Goal: Register for event/course

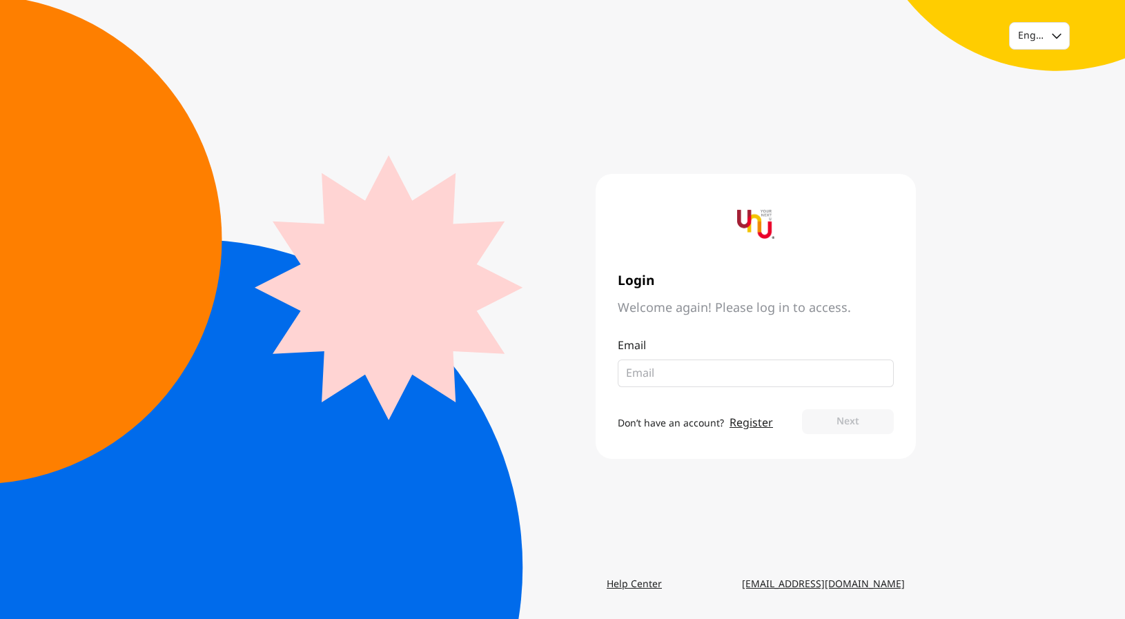
click at [752, 422] on link "Register" at bounding box center [751, 423] width 43 height 17
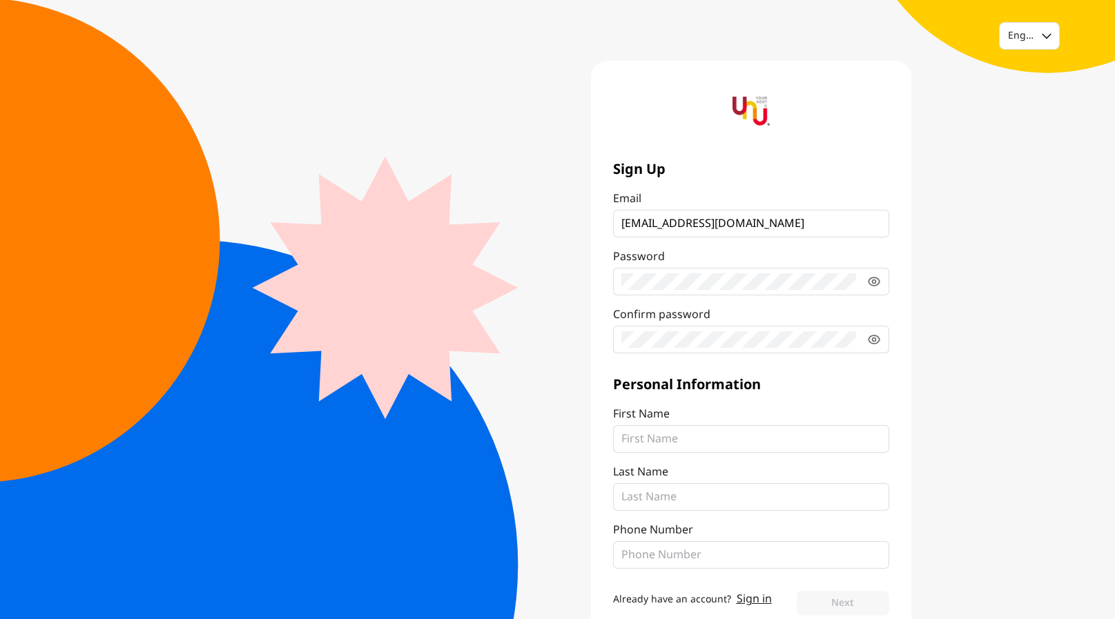
type input "[EMAIL_ADDRESS][DOMAIN_NAME]"
type input "Ann"
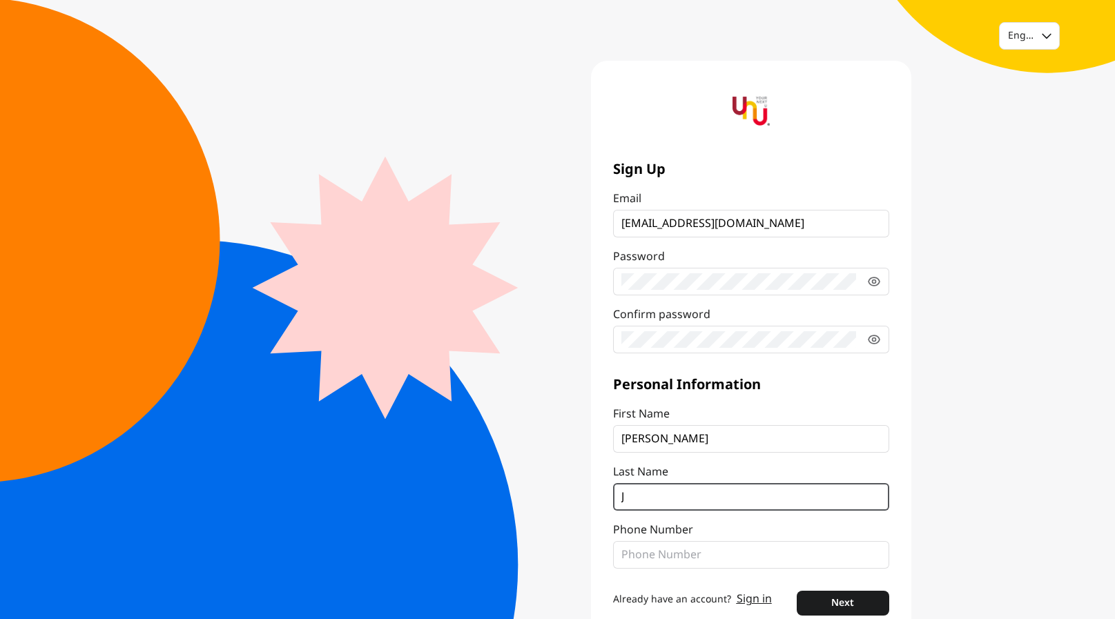
type input "J"
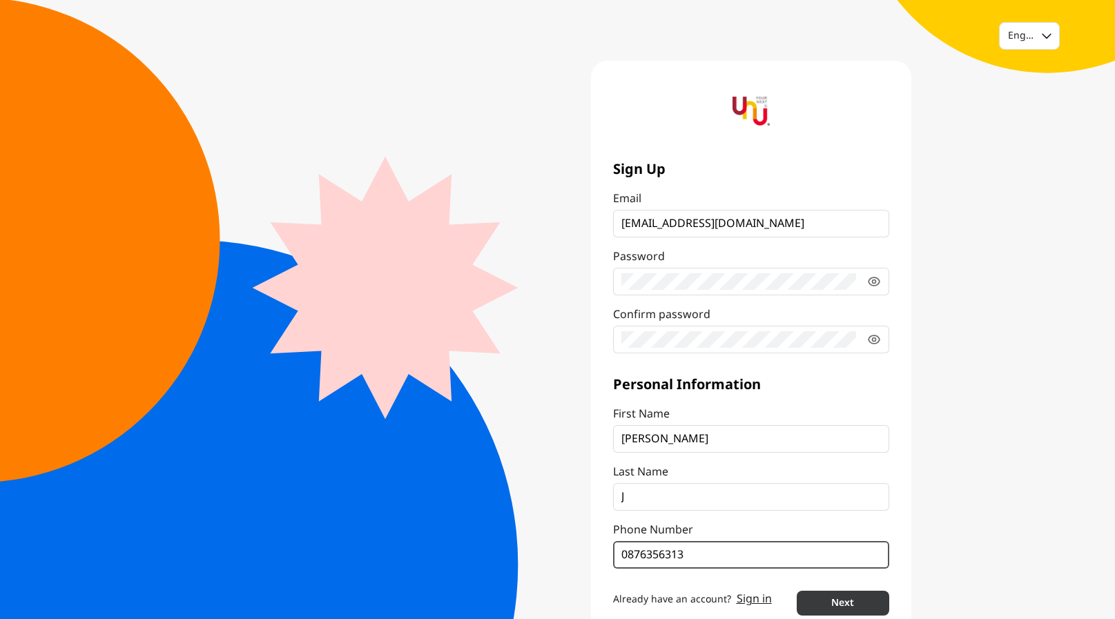
type input "0876356313"
click at [832, 605] on button "Next" at bounding box center [843, 603] width 92 height 25
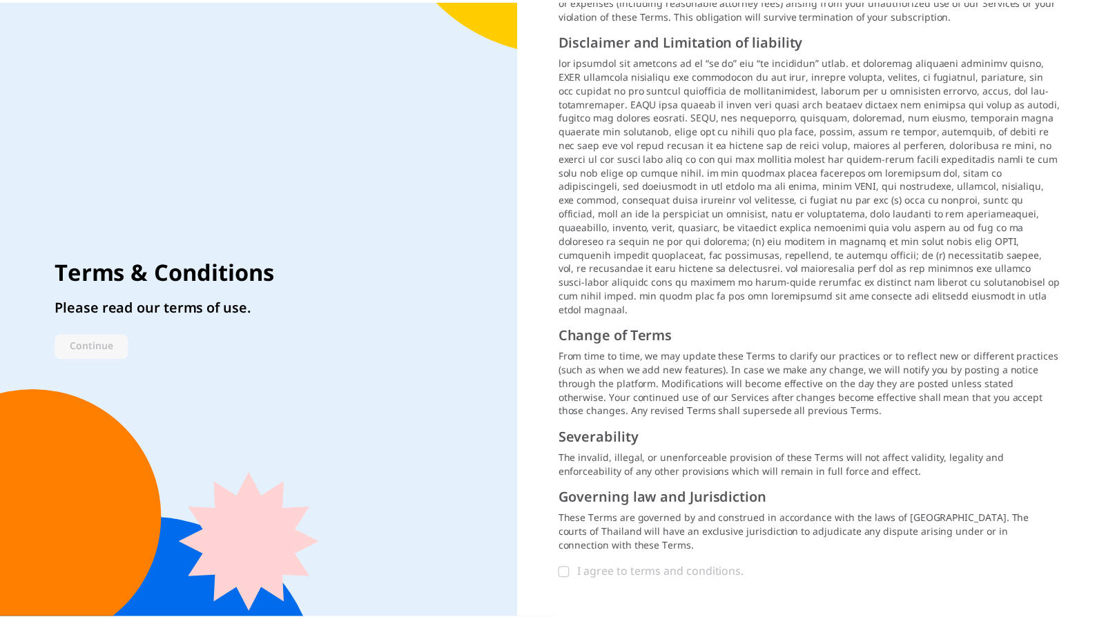
scroll to position [1471, 0]
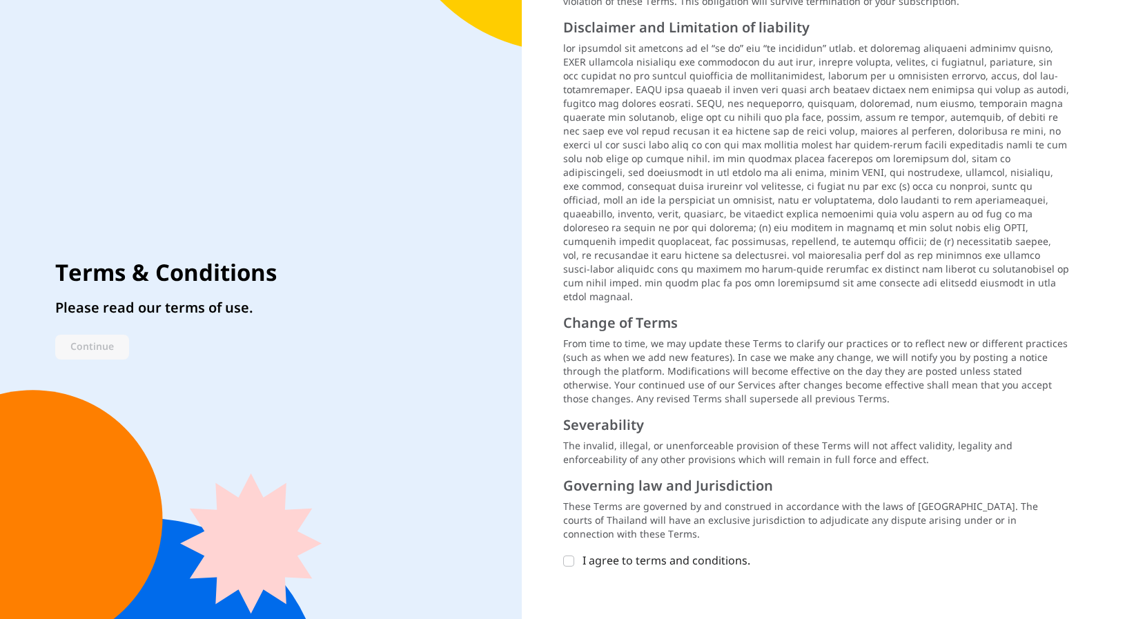
click at [578, 553] on label "I agree to terms and conditions." at bounding box center [808, 561] width 490 height 17
click at [574, 556] on input "I agree to terms and conditions." at bounding box center [568, 561] width 11 height 11
checkbox input "true"
click at [103, 343] on button "Continue" at bounding box center [92, 347] width 74 height 25
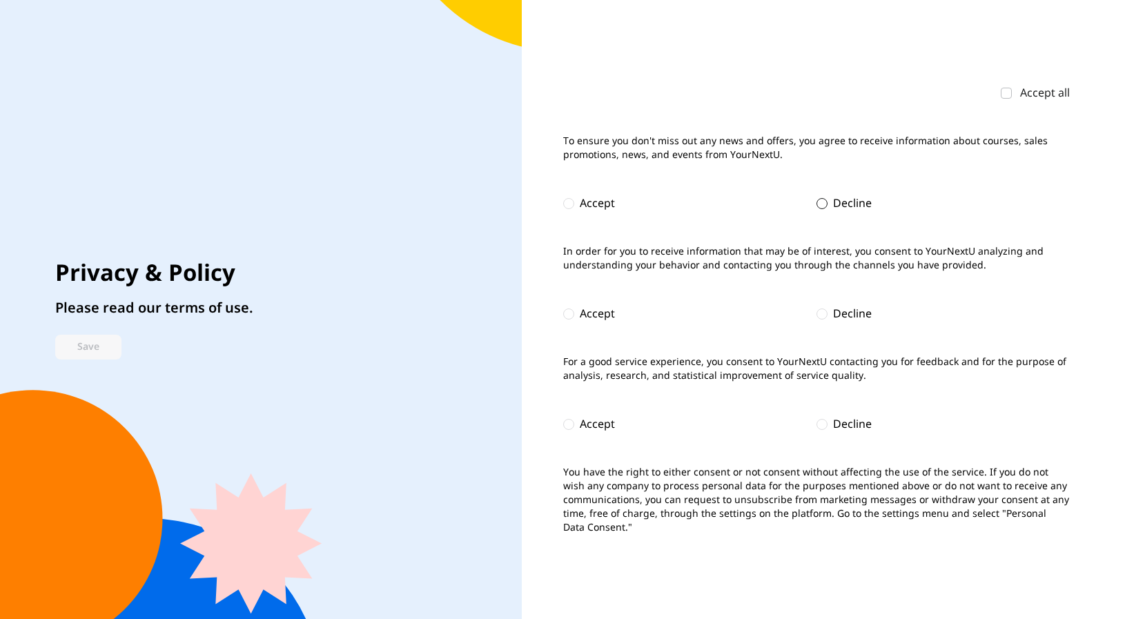
click at [855, 197] on div "Decline" at bounding box center [852, 203] width 39 height 17
click at [848, 315] on div "Decline" at bounding box center [852, 314] width 39 height 17
click at [857, 428] on div "Decline" at bounding box center [852, 424] width 39 height 17
click at [102, 344] on button "Save" at bounding box center [88, 347] width 66 height 25
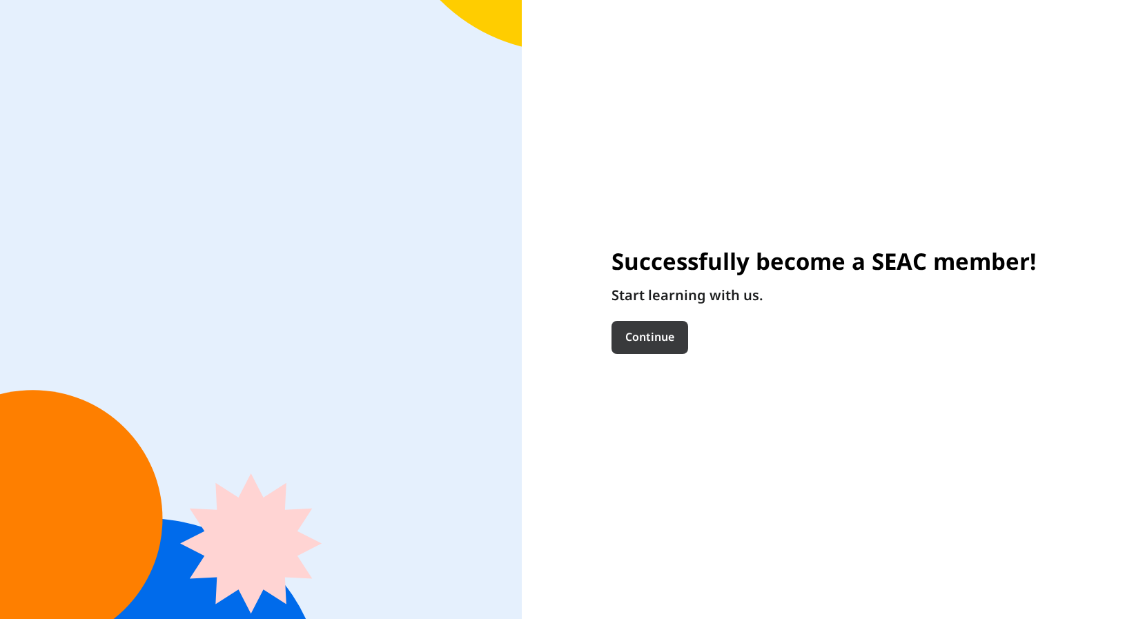
click at [654, 349] on button "Continue" at bounding box center [650, 337] width 77 height 33
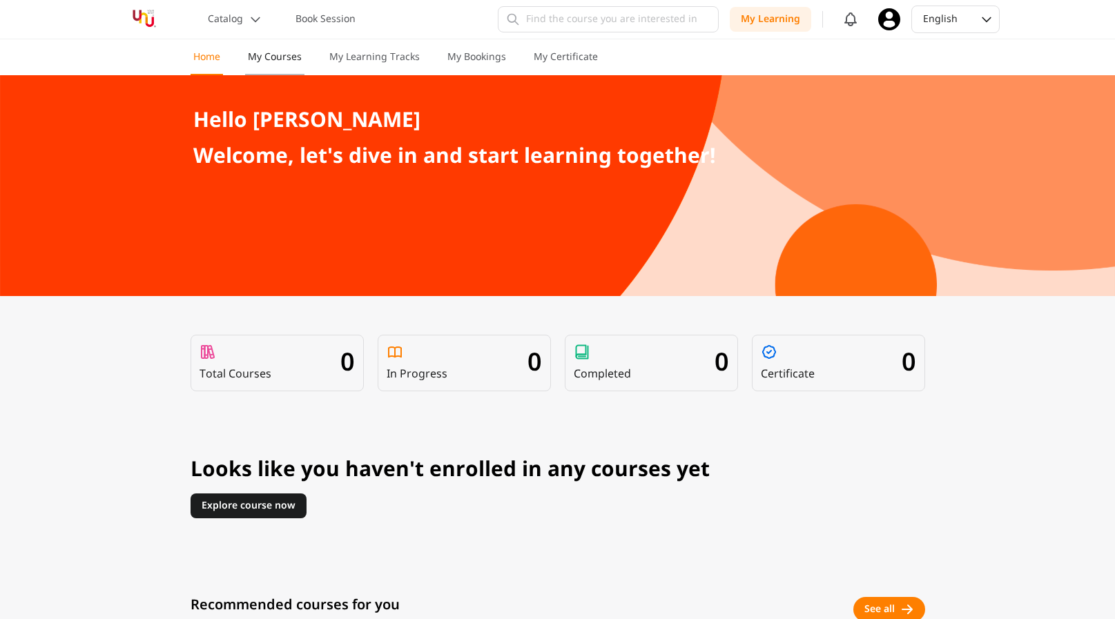
click at [246, 52] on button "My Courses" at bounding box center [274, 62] width 59 height 25
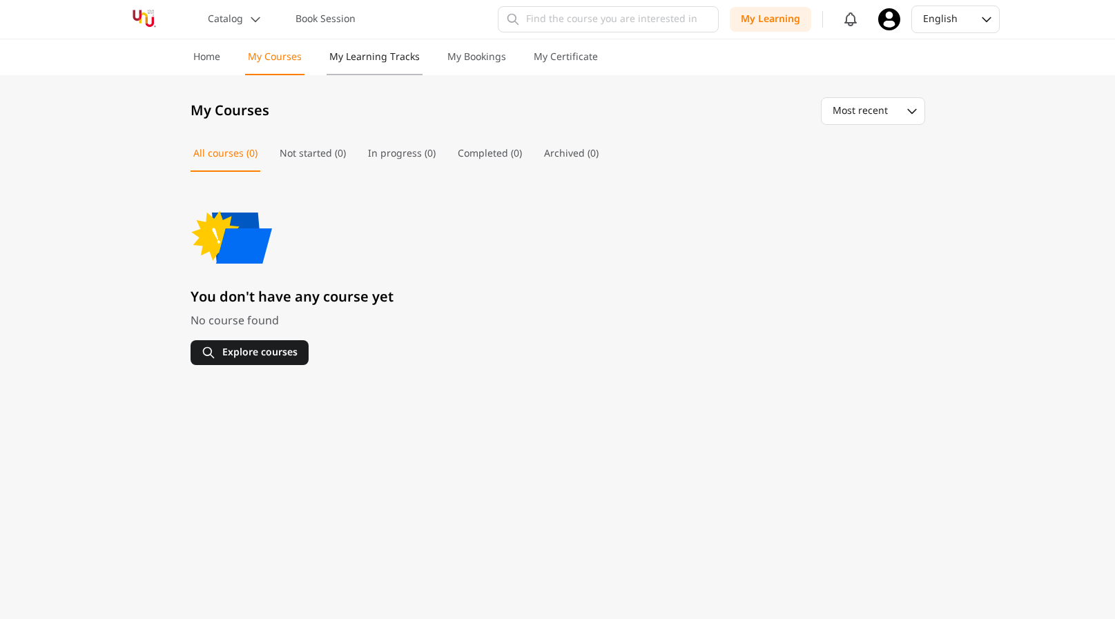
click at [364, 58] on p "My Learning Tracks" at bounding box center [374, 57] width 90 height 14
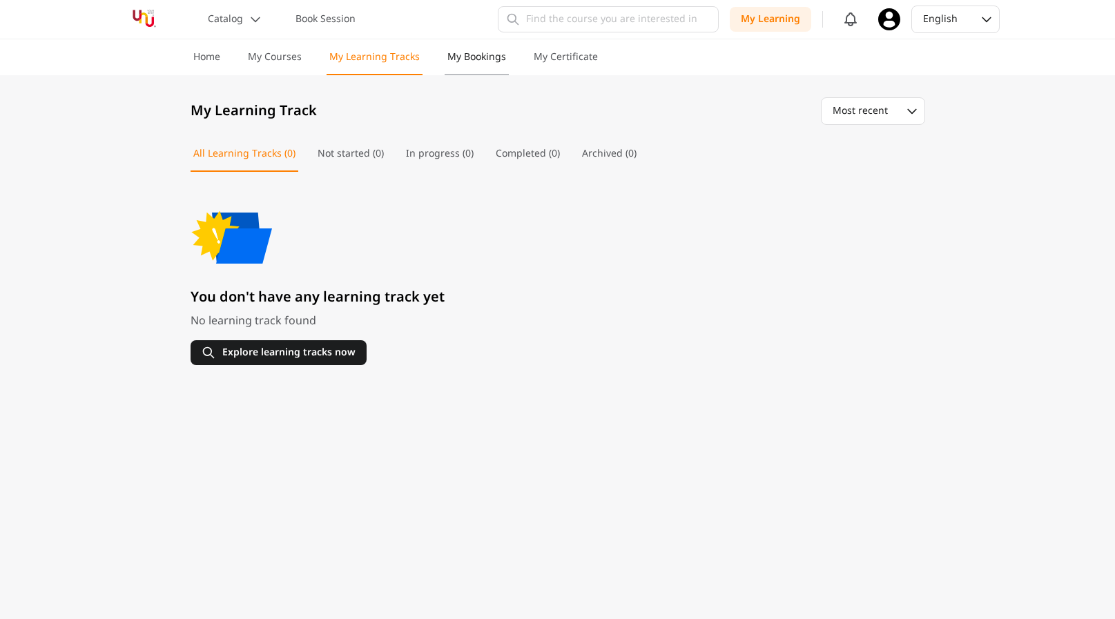
click at [477, 58] on p "My Bookings" at bounding box center [476, 57] width 59 height 14
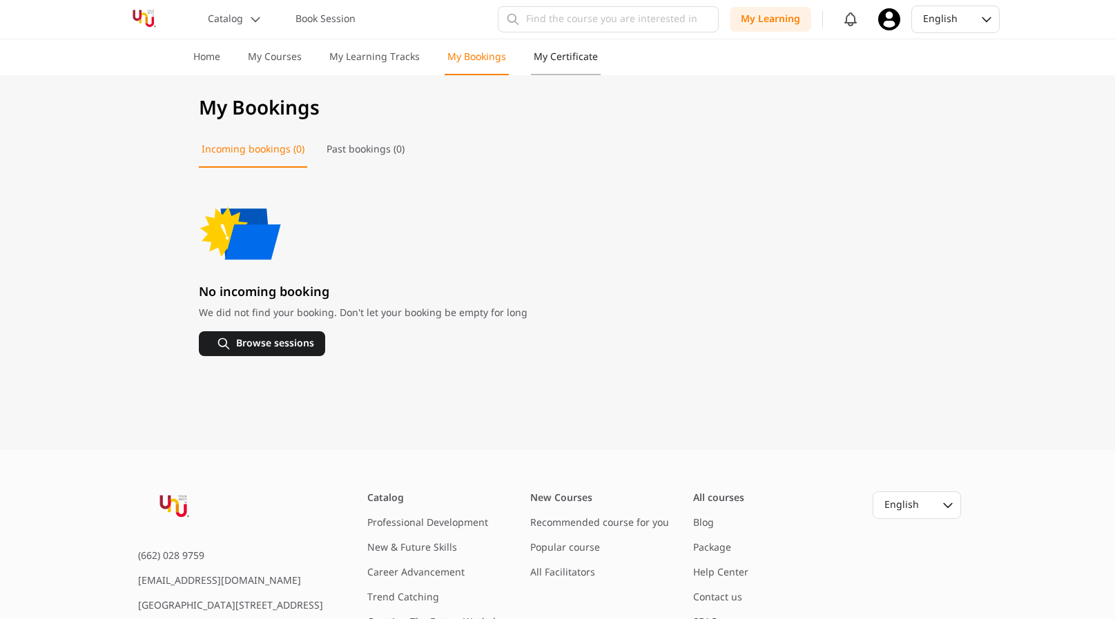
click at [577, 59] on p "My Certificate" at bounding box center [566, 57] width 64 height 14
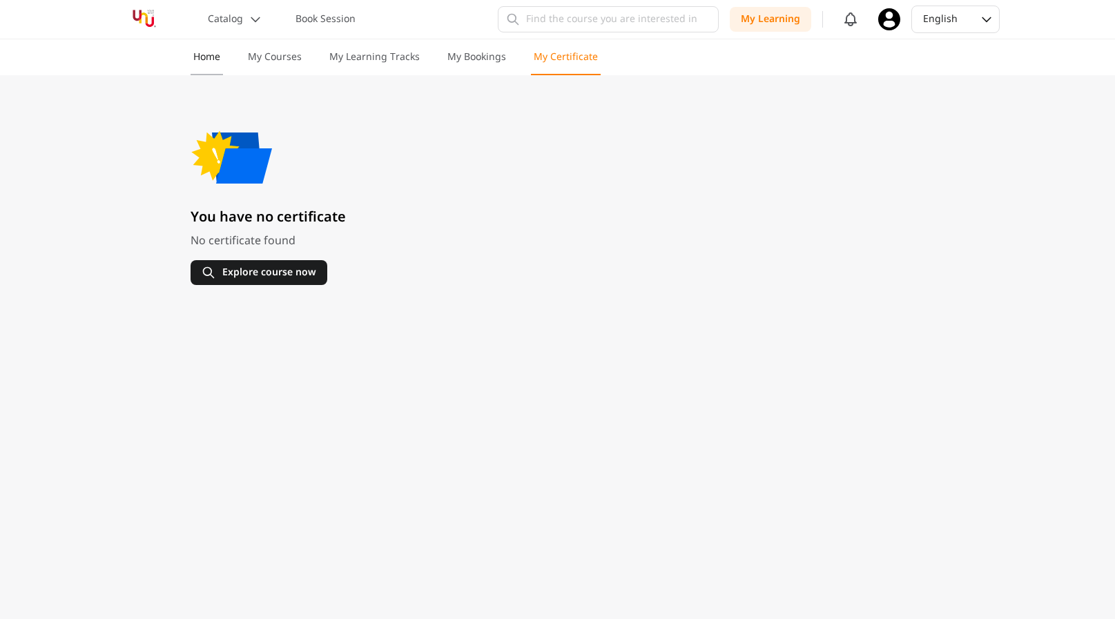
click at [213, 64] on button "Home" at bounding box center [207, 62] width 32 height 25
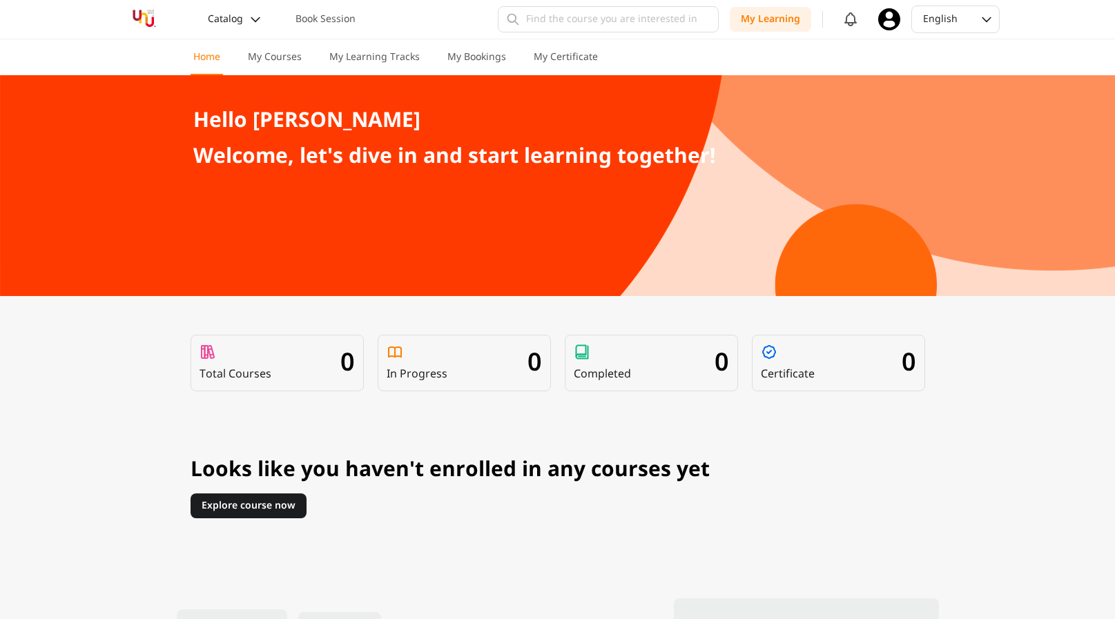
click at [248, 7] on button "Catalog" at bounding box center [234, 19] width 71 height 25
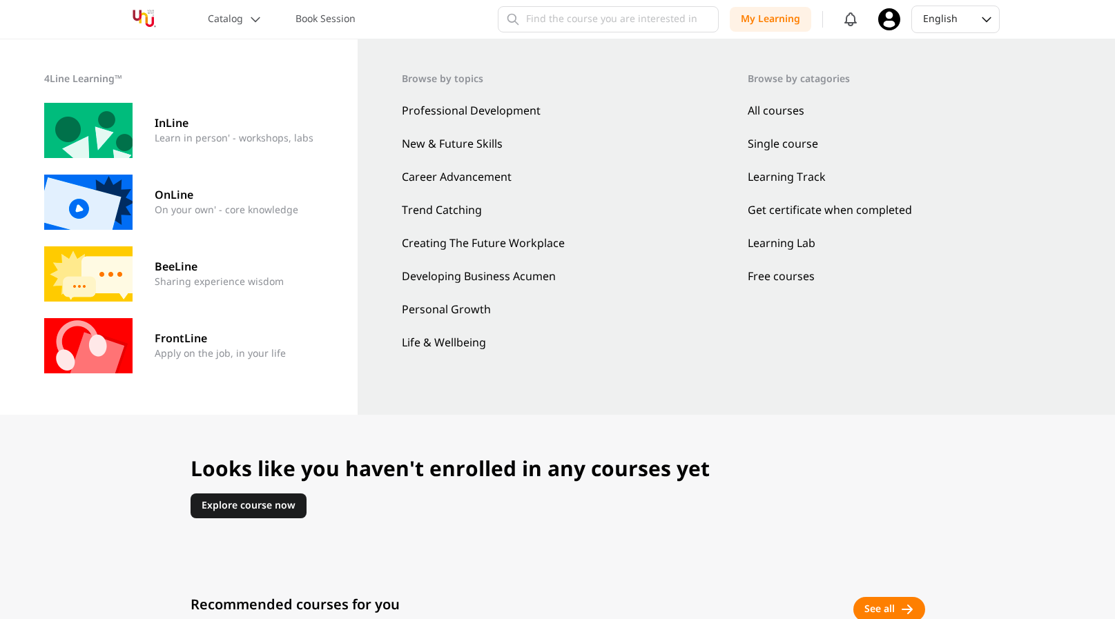
click at [498, 114] on link "Professional Development" at bounding box center [564, 111] width 324 height 17
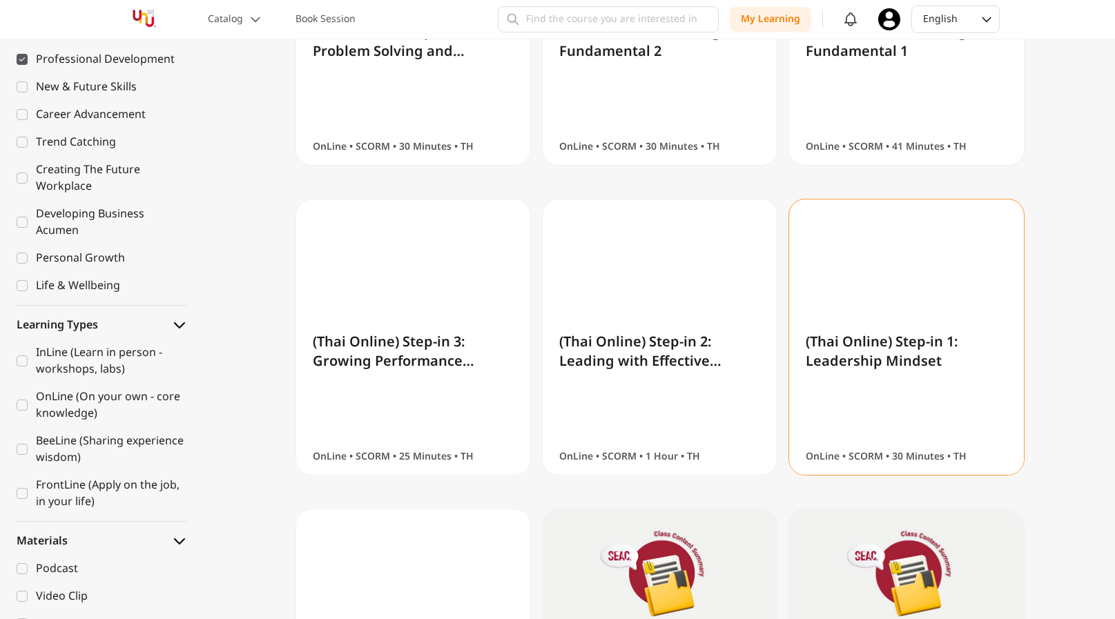
scroll to position [525, 0]
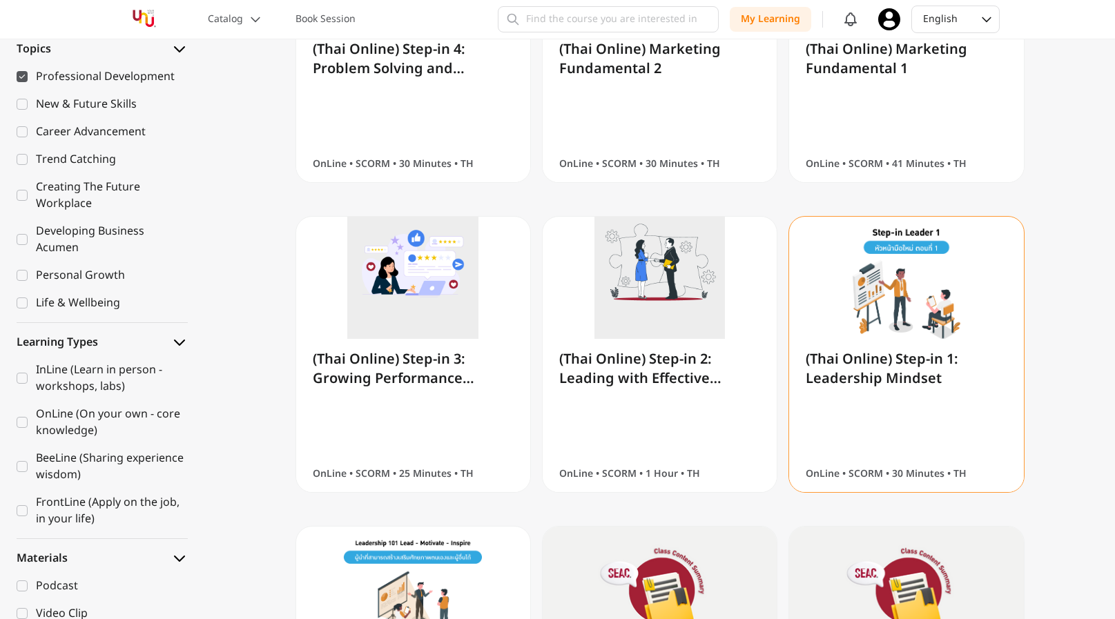
click at [883, 319] on img at bounding box center [906, 282] width 234 height 131
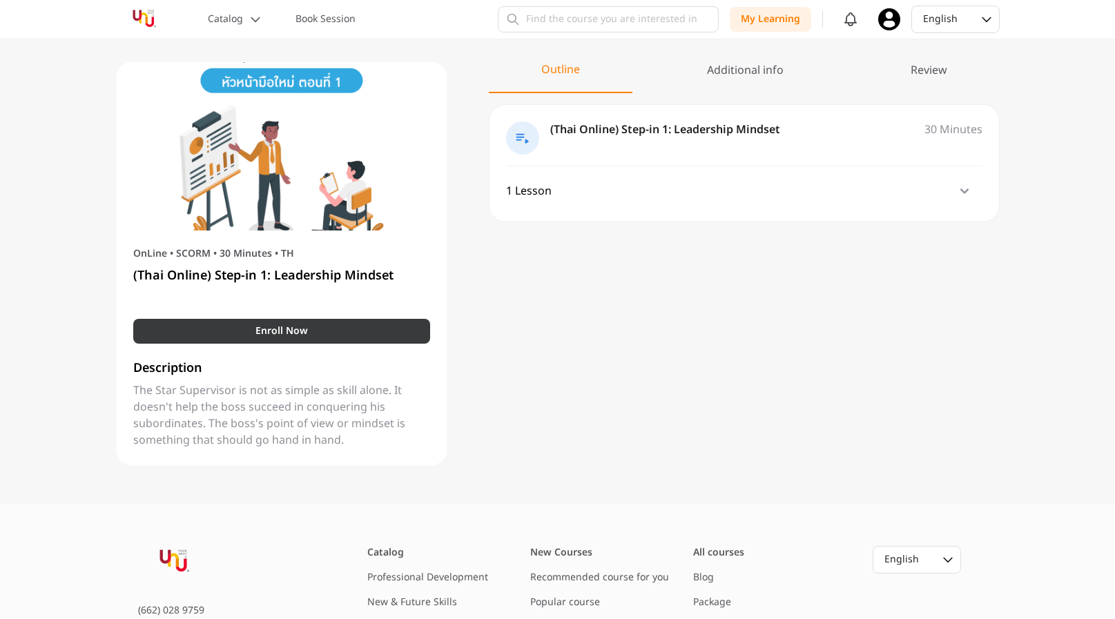
click at [344, 330] on button "Enroll Now" at bounding box center [281, 331] width 297 height 25
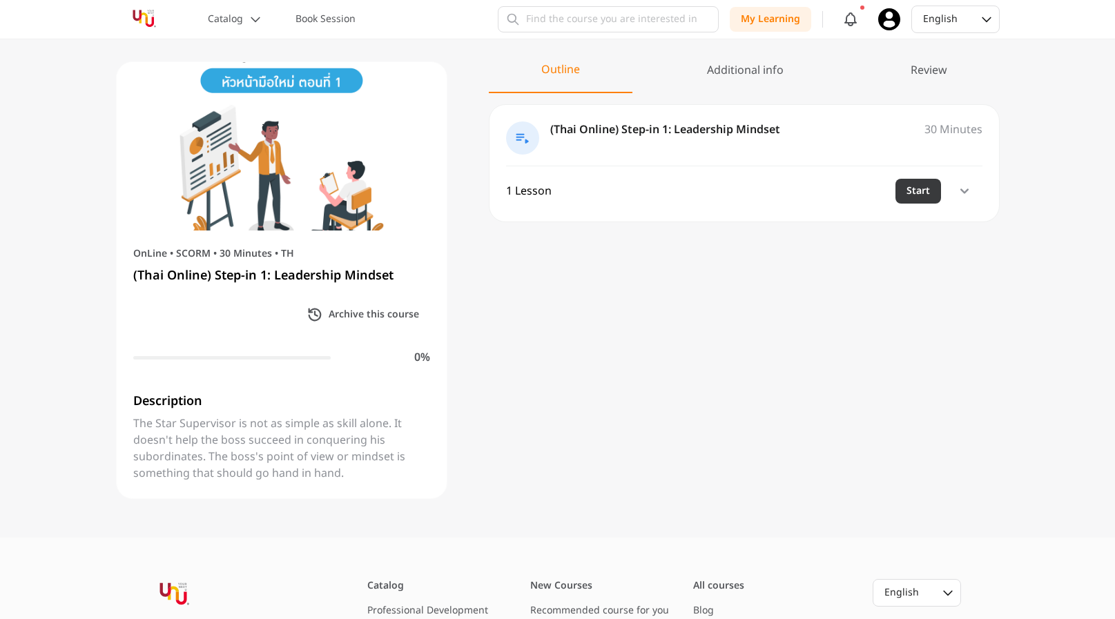
click at [925, 184] on button "Start" at bounding box center [918, 191] width 46 height 25
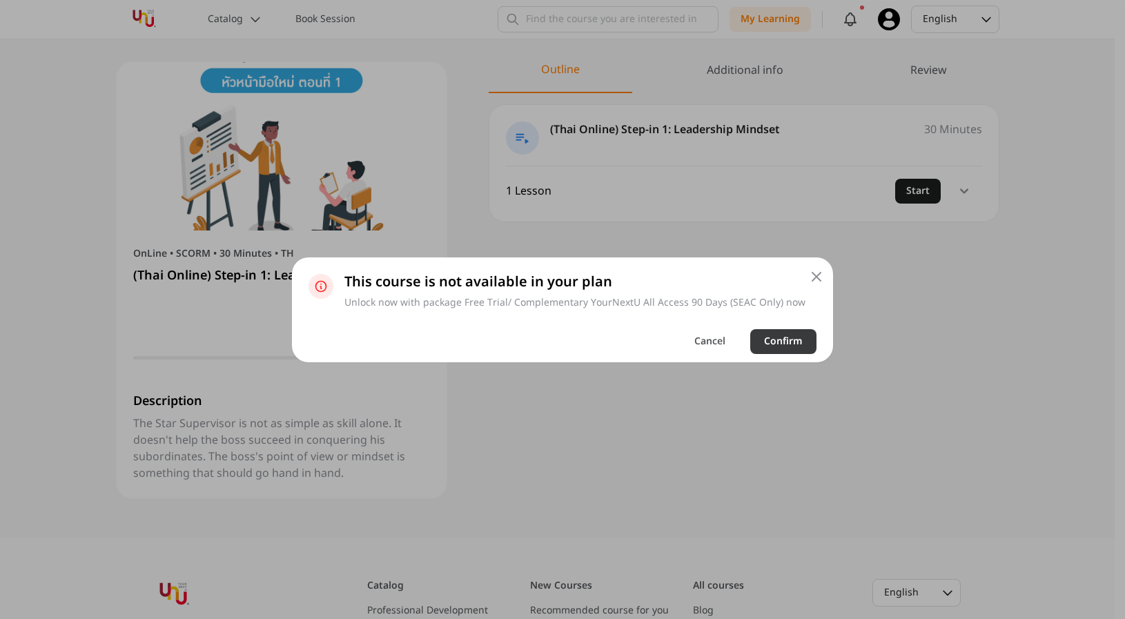
click at [770, 341] on p "Confirm" at bounding box center [783, 342] width 39 height 14
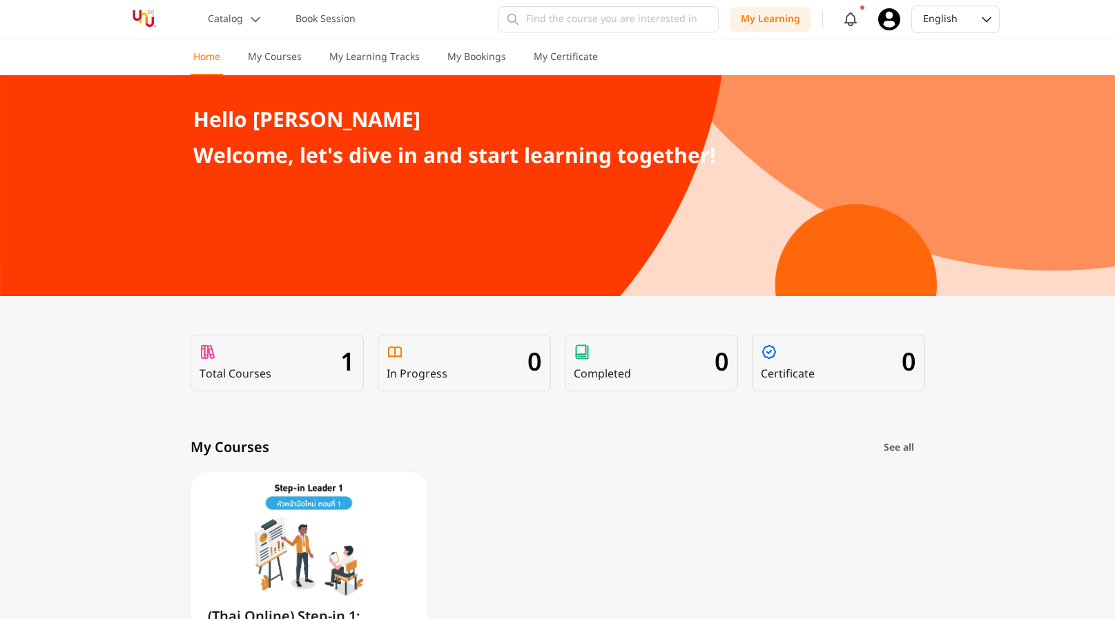
scroll to position [297, 0]
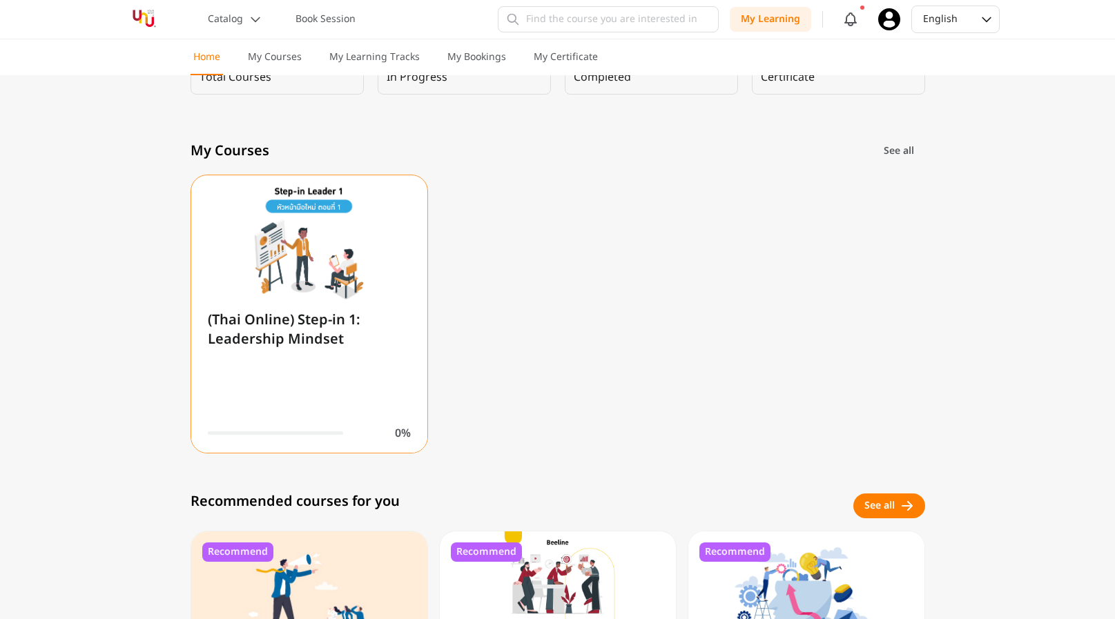
click at [359, 280] on img at bounding box center [309, 241] width 236 height 132
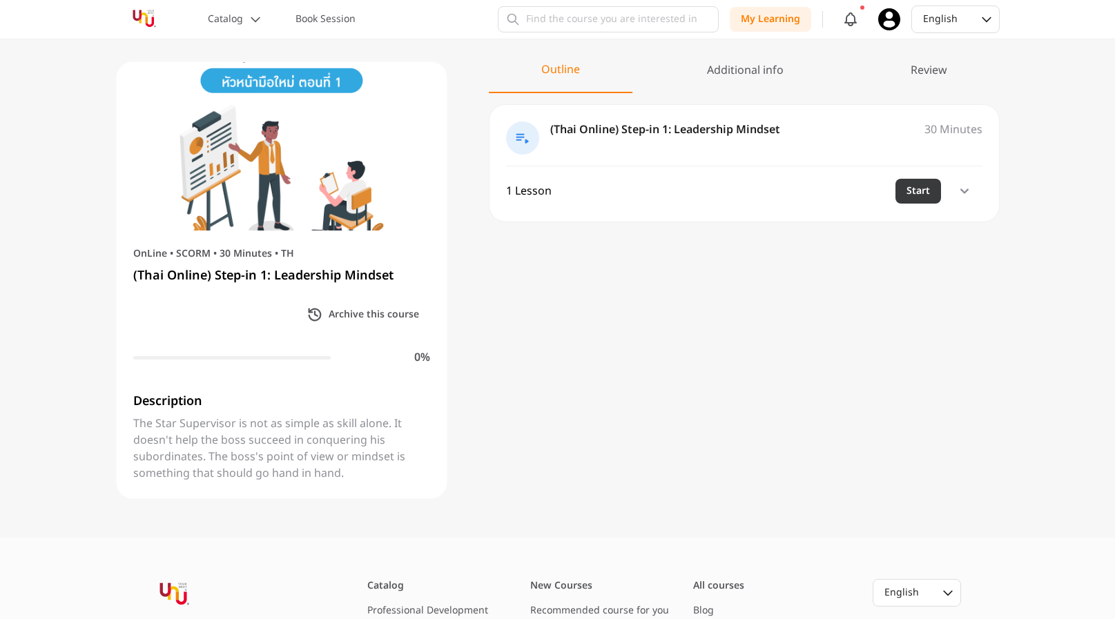
click at [923, 193] on button "Start" at bounding box center [918, 191] width 46 height 25
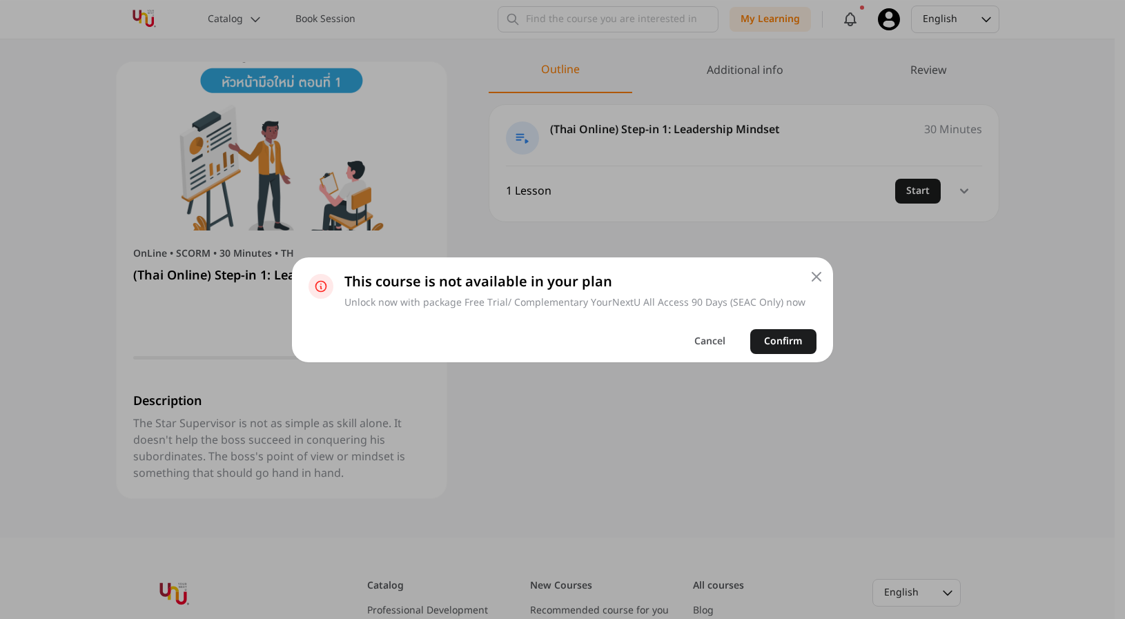
click at [574, 300] on div "Unlock now with package Free Trial/ Complementary YourNextU All Access 90 Days …" at bounding box center [574, 303] width 461 height 14
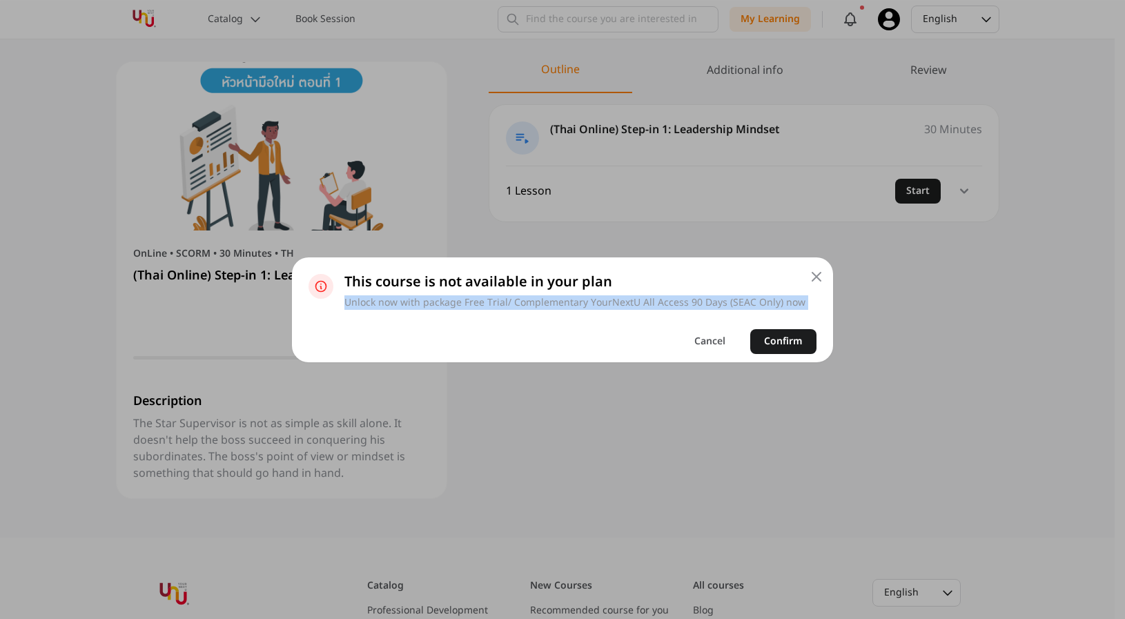
click at [574, 300] on div "Unlock now with package Free Trial/ Complementary YourNextU All Access 90 Days …" at bounding box center [574, 303] width 461 height 14
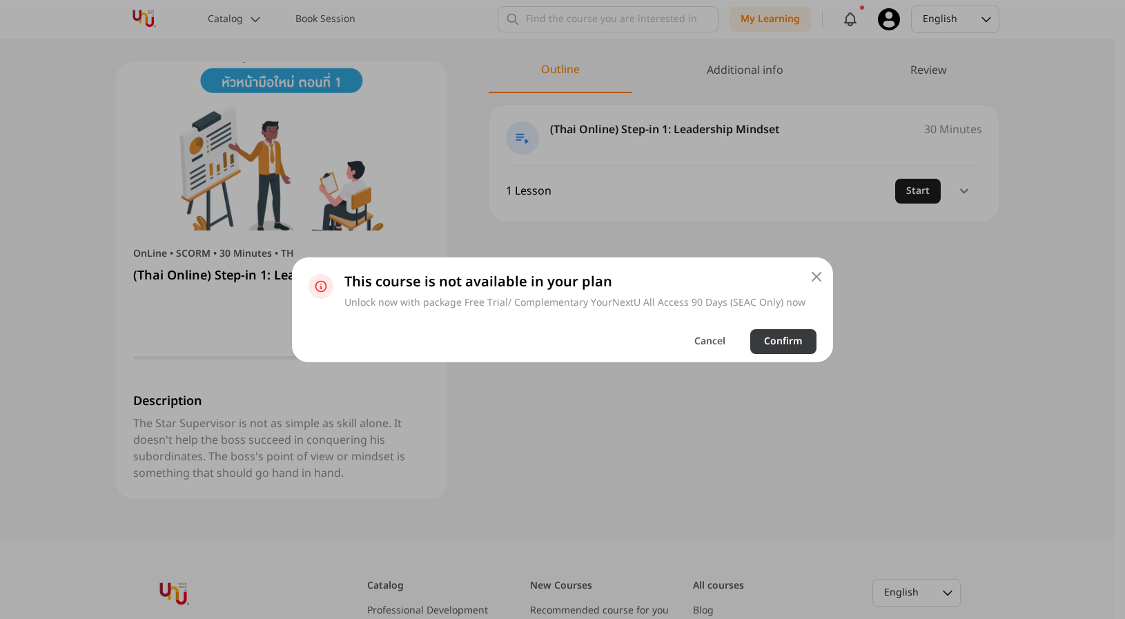
click at [790, 338] on p "Confirm" at bounding box center [783, 342] width 39 height 14
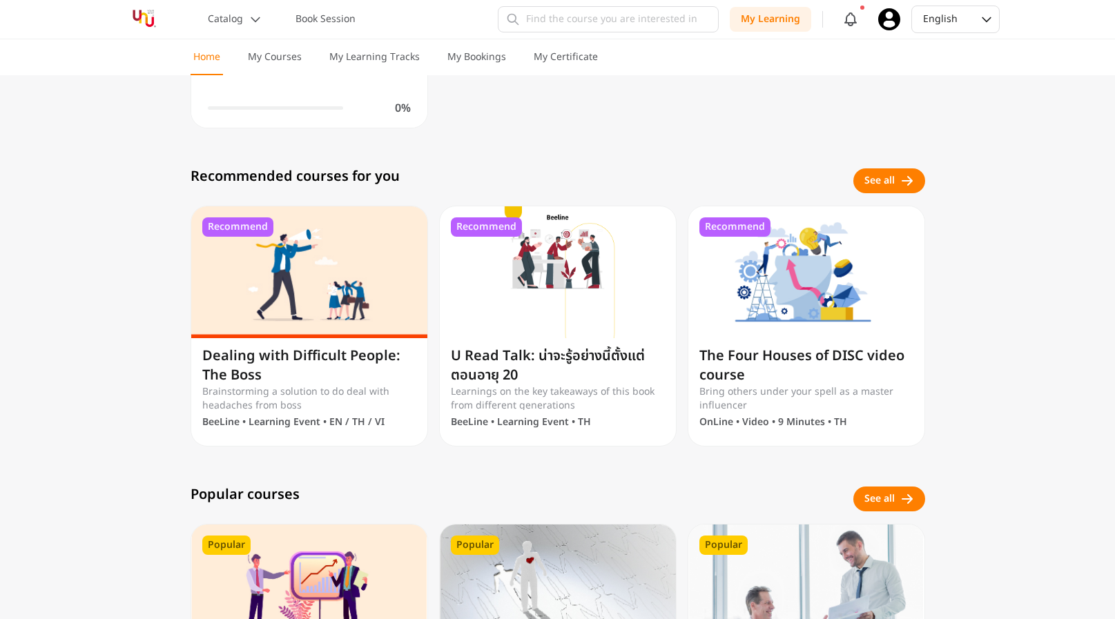
scroll to position [627, 0]
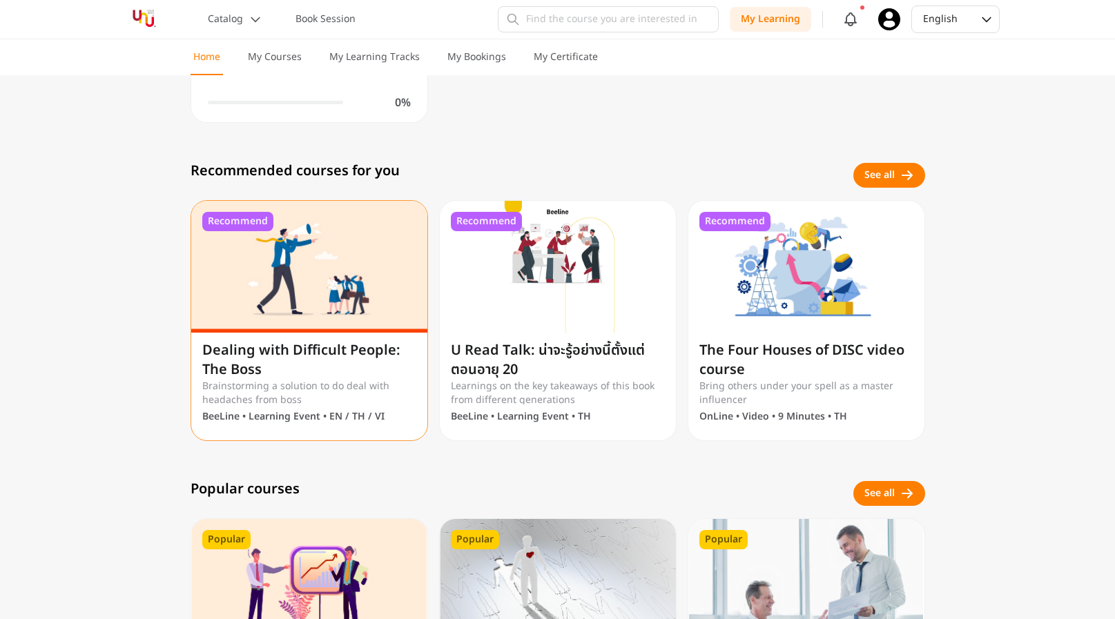
click at [242, 287] on img at bounding box center [309, 267] width 236 height 132
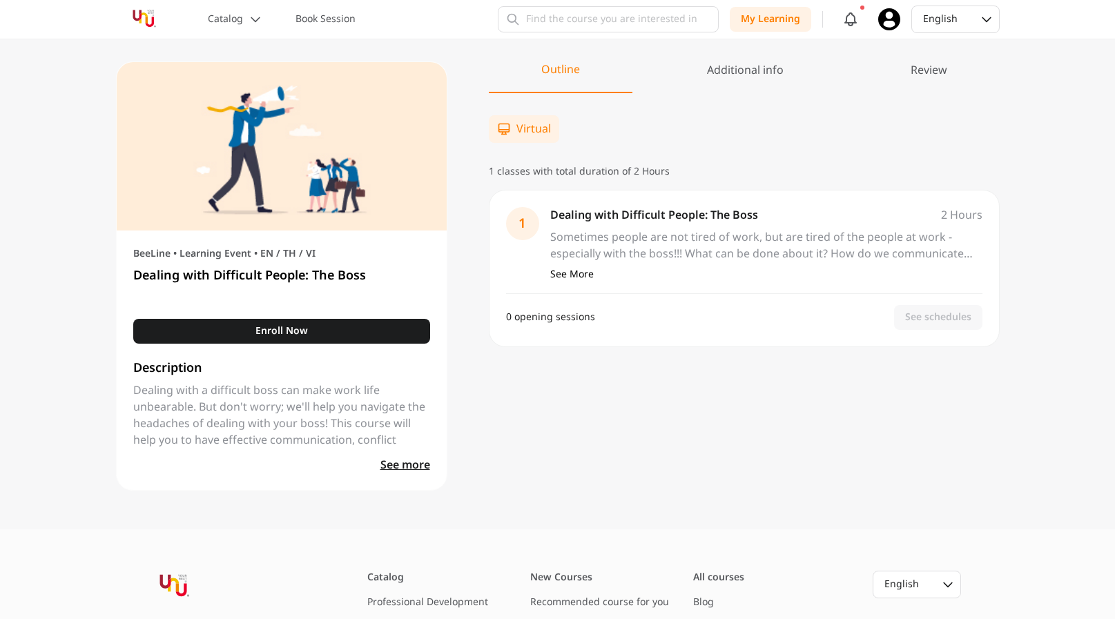
click at [731, 77] on div "Additional info" at bounding box center [745, 77] width 182 height 30
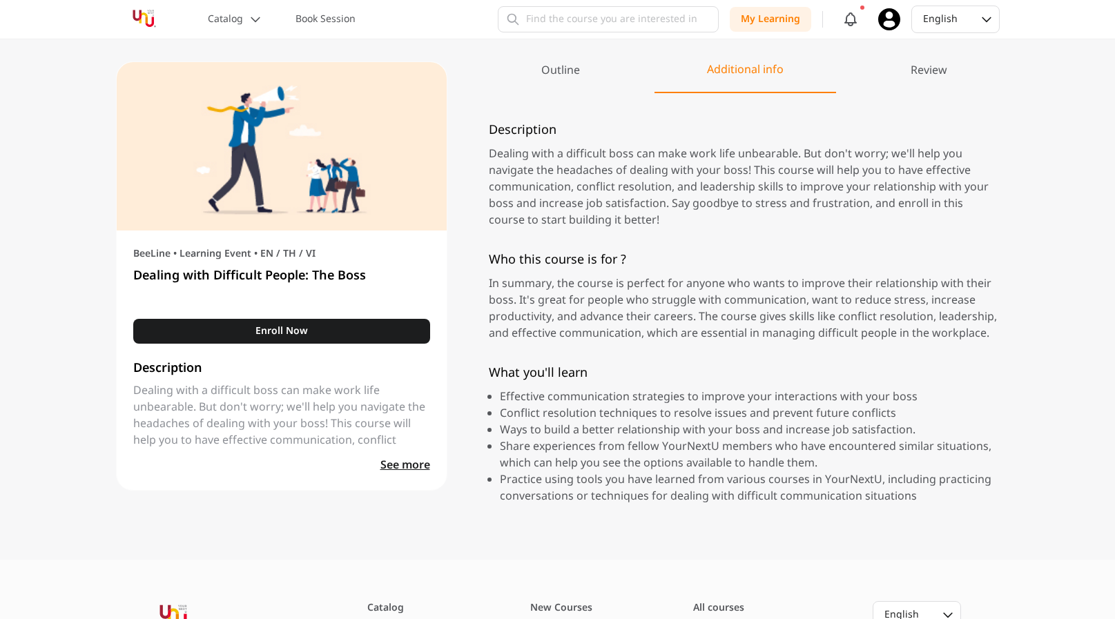
click at [609, 74] on div "Outline" at bounding box center [561, 77] width 144 height 30
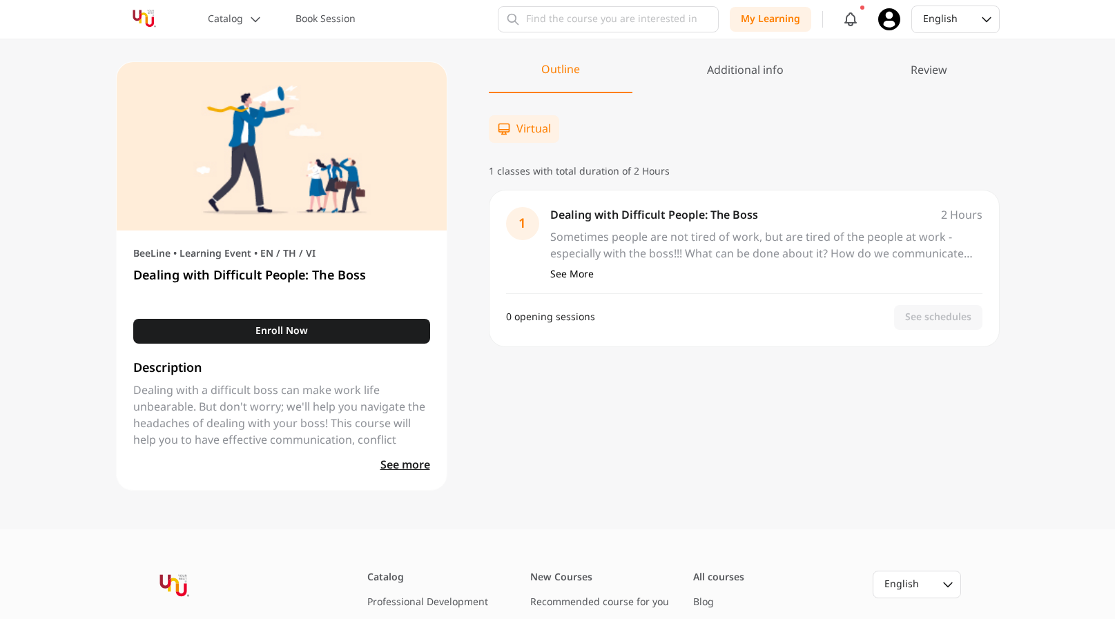
click at [321, 351] on section "BeeLine • Learning Event • EN / TH / VI Dealing with Difficult People: The Boss…" at bounding box center [282, 361] width 330 height 260
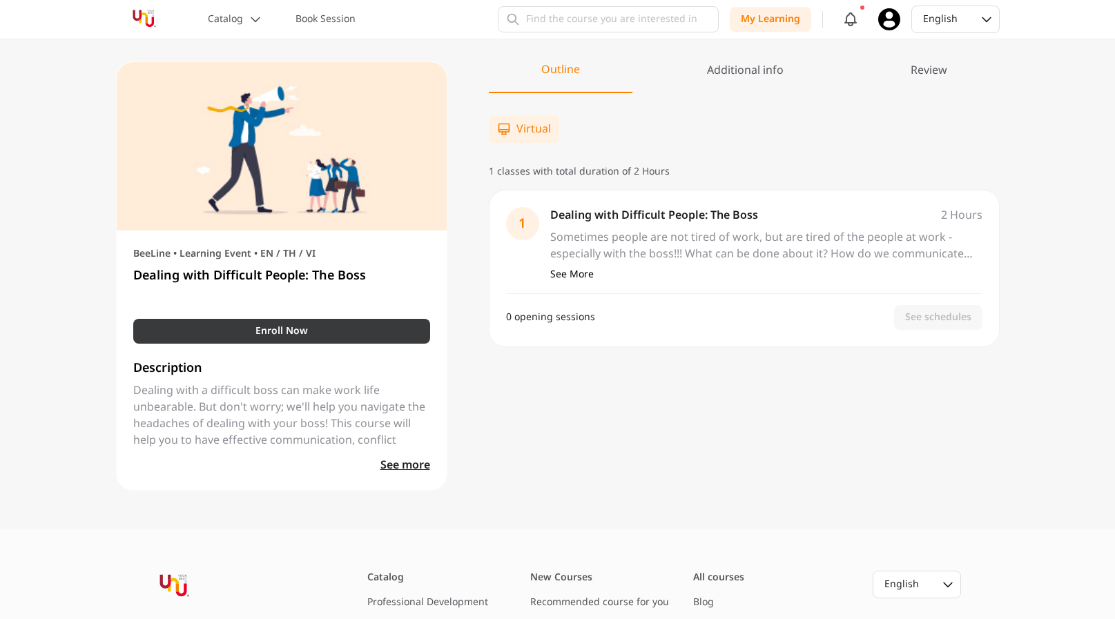
click at [323, 343] on button "Enroll Now" at bounding box center [281, 331] width 297 height 25
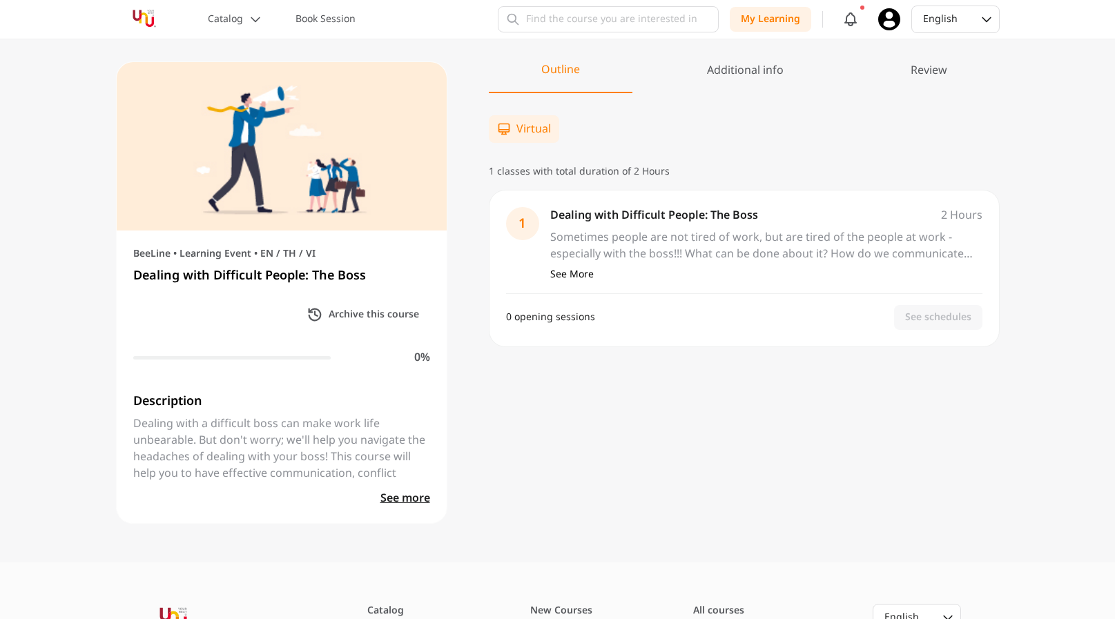
click at [744, 75] on div "Additional info" at bounding box center [745, 77] width 182 height 30
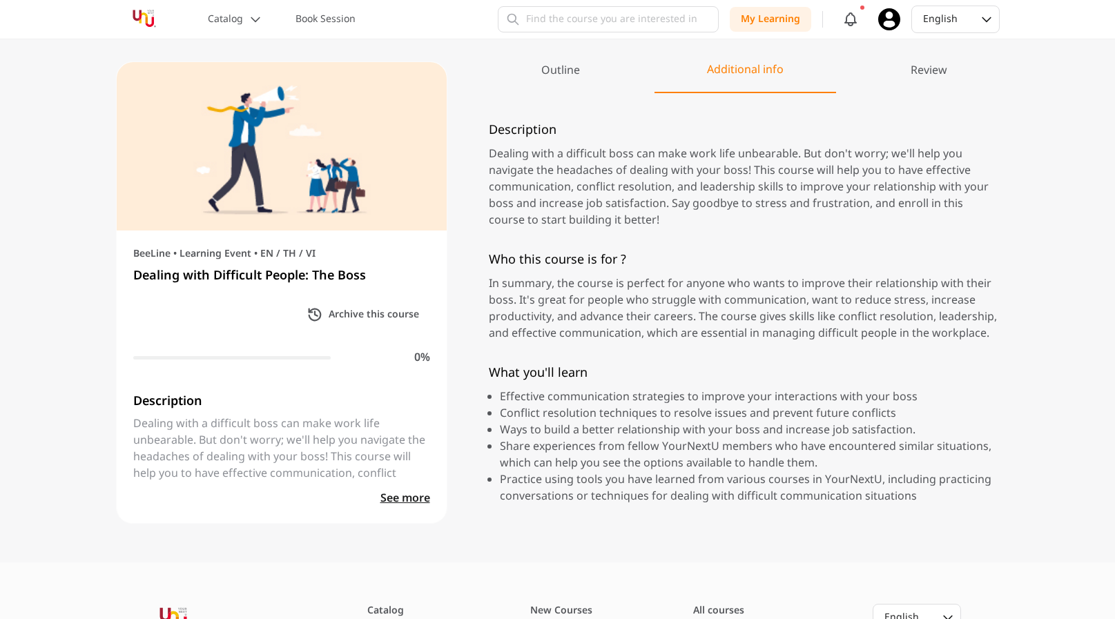
click at [864, 76] on div "Review" at bounding box center [929, 77] width 142 height 30
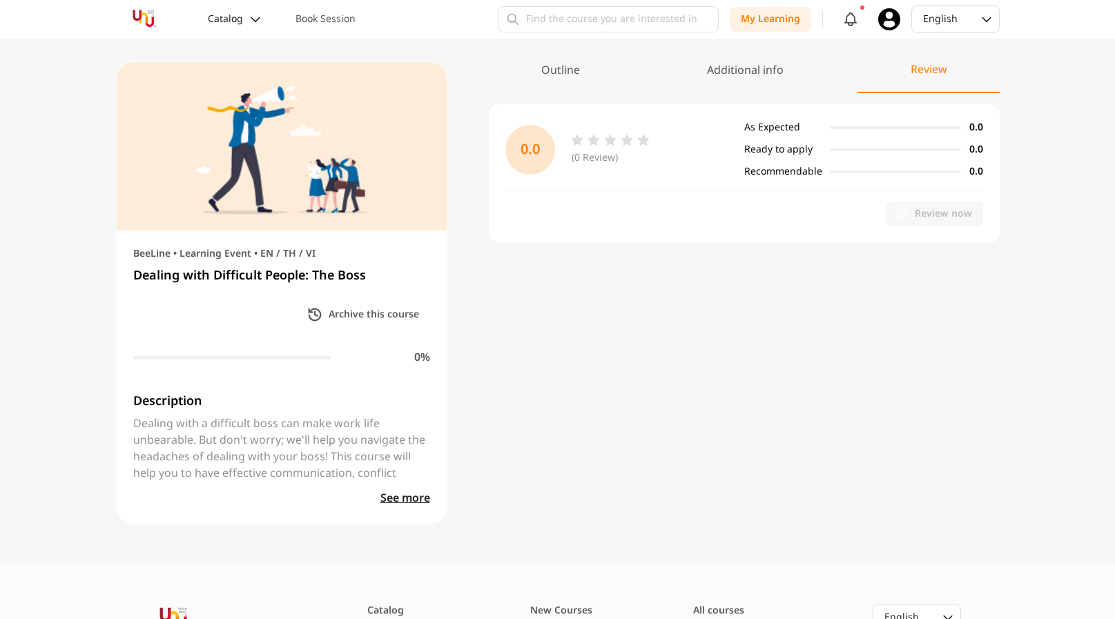
click at [248, 17] on icon at bounding box center [255, 19] width 14 height 14
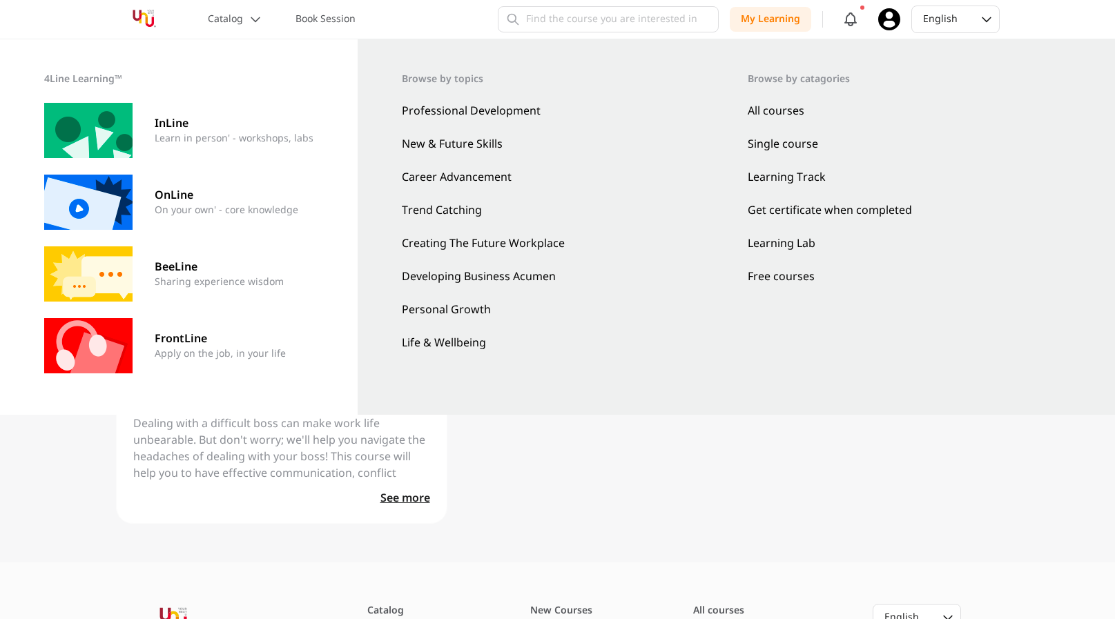
click at [454, 310] on link "Personal Growth" at bounding box center [564, 310] width 324 height 17
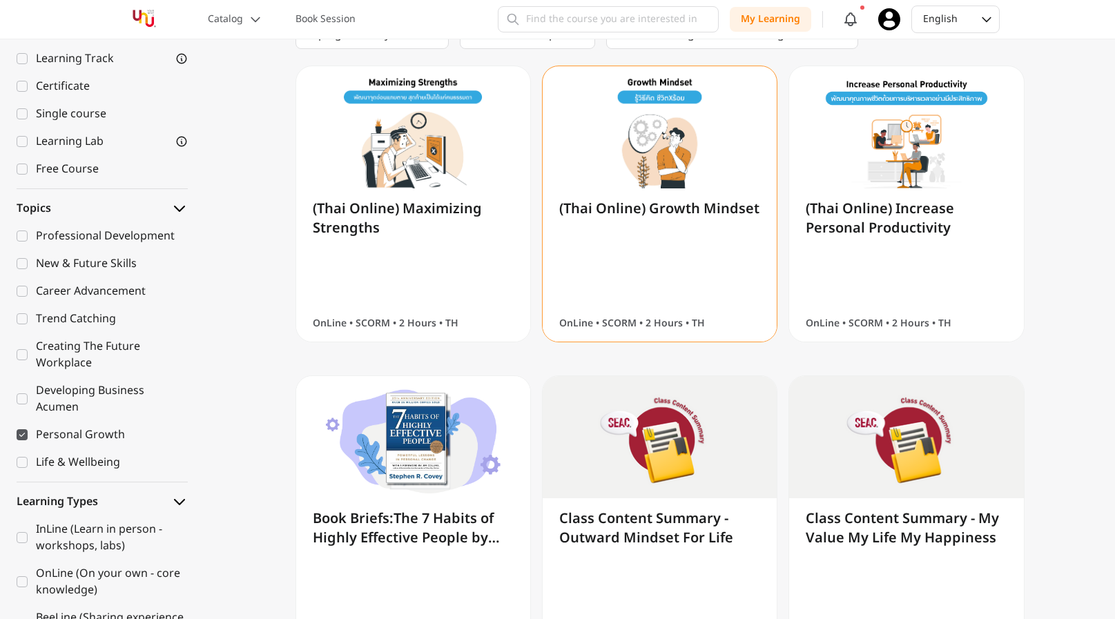
scroll to position [388, 0]
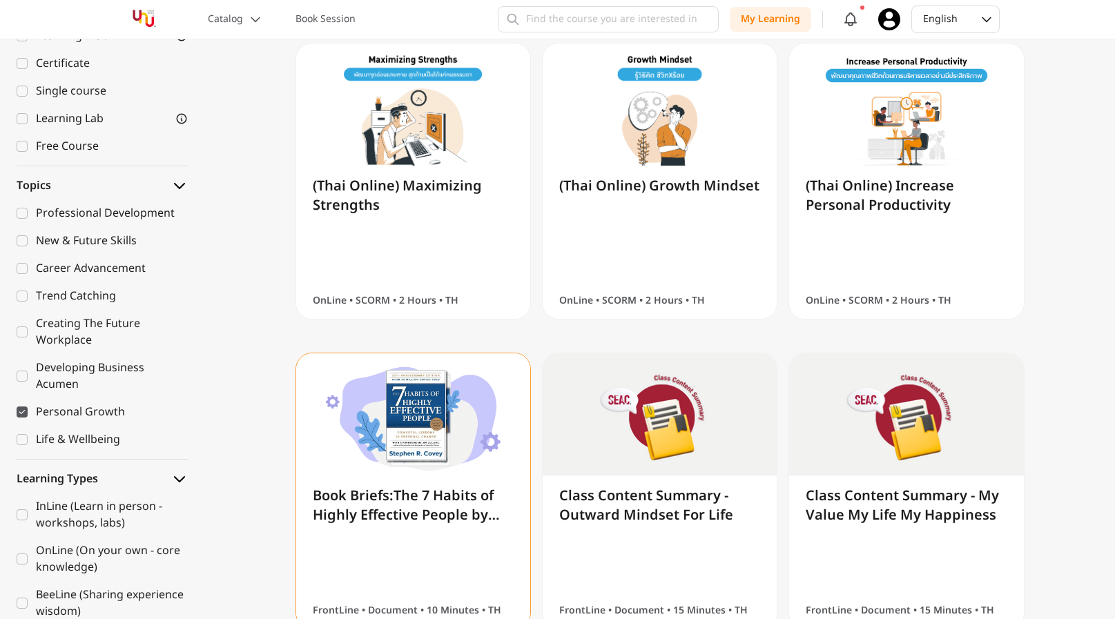
click at [474, 392] on img at bounding box center [413, 418] width 234 height 131
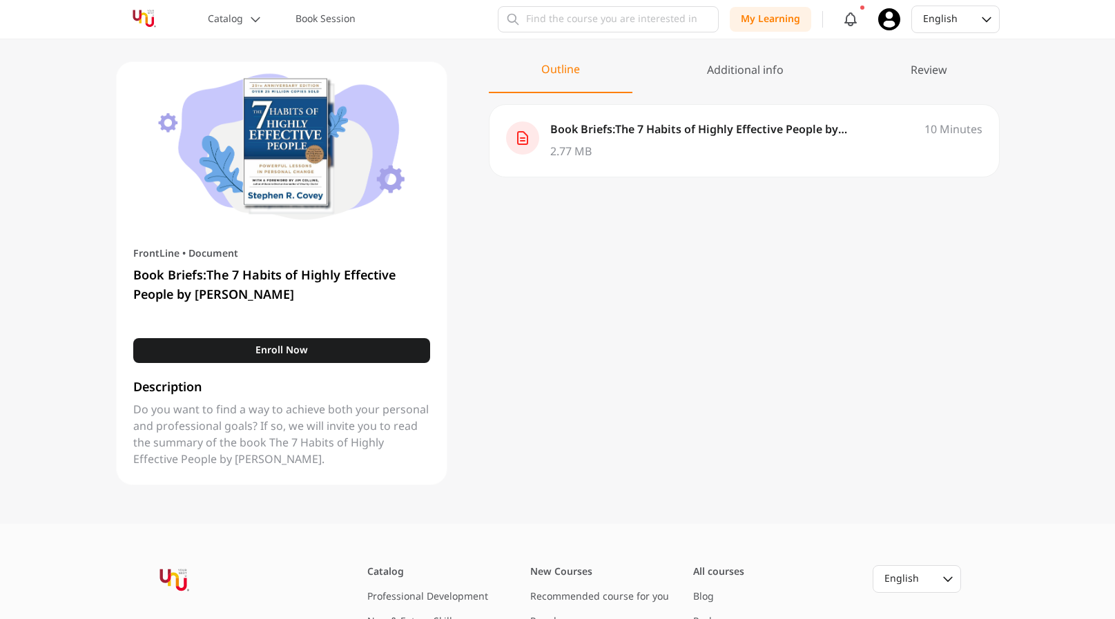
click at [711, 129] on p "Book Briefs:The 7 Habits of Highly Effective People by [PERSON_NAME]" at bounding box center [734, 129] width 369 height 17
click at [359, 345] on button "Enroll Now" at bounding box center [281, 350] width 297 height 25
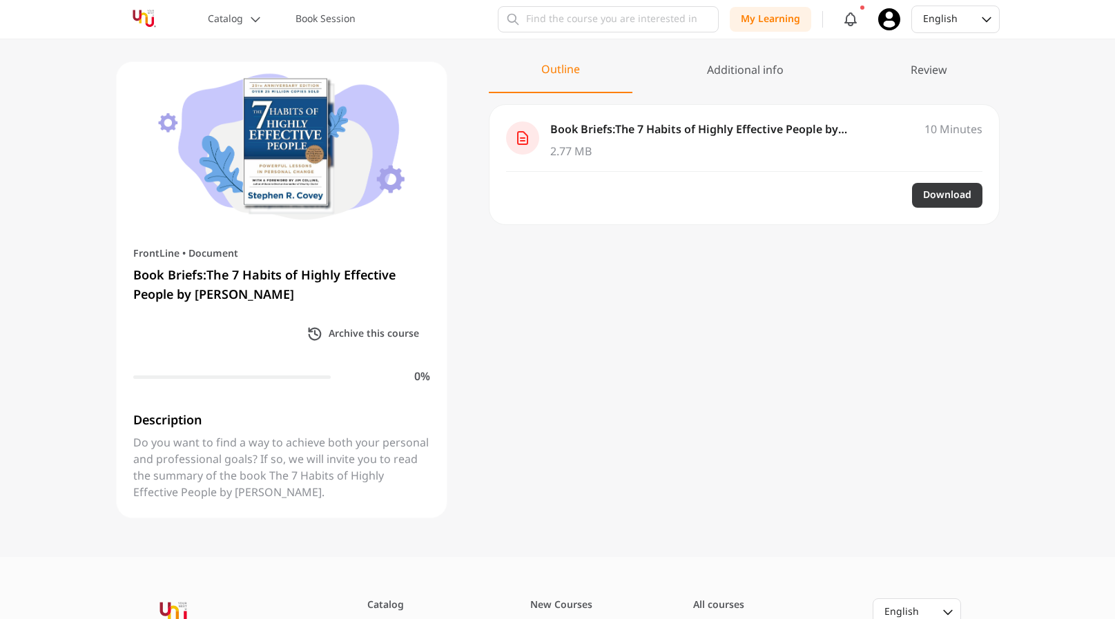
click at [944, 194] on p "Download" at bounding box center [947, 195] width 48 height 14
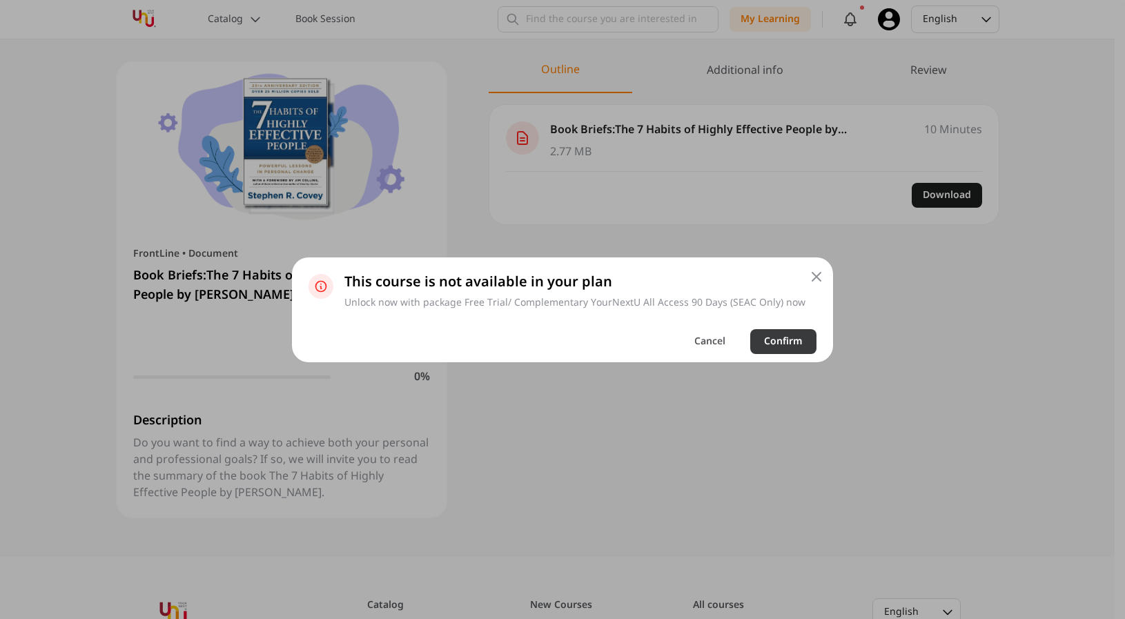
click at [774, 351] on button "Confirm" at bounding box center [783, 341] width 66 height 25
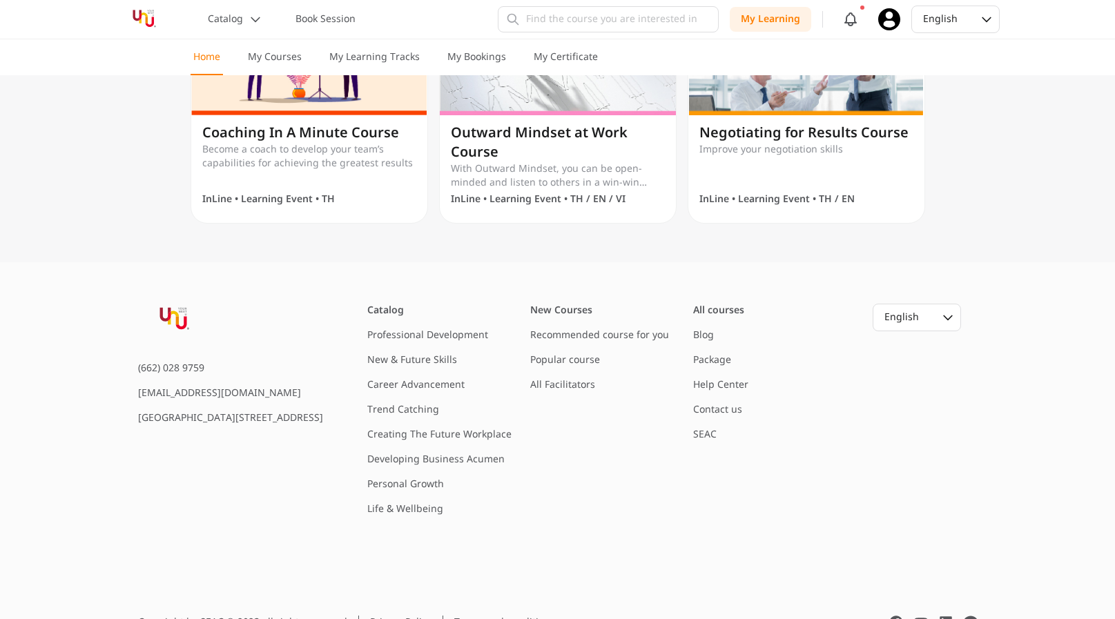
scroll to position [1176, 0]
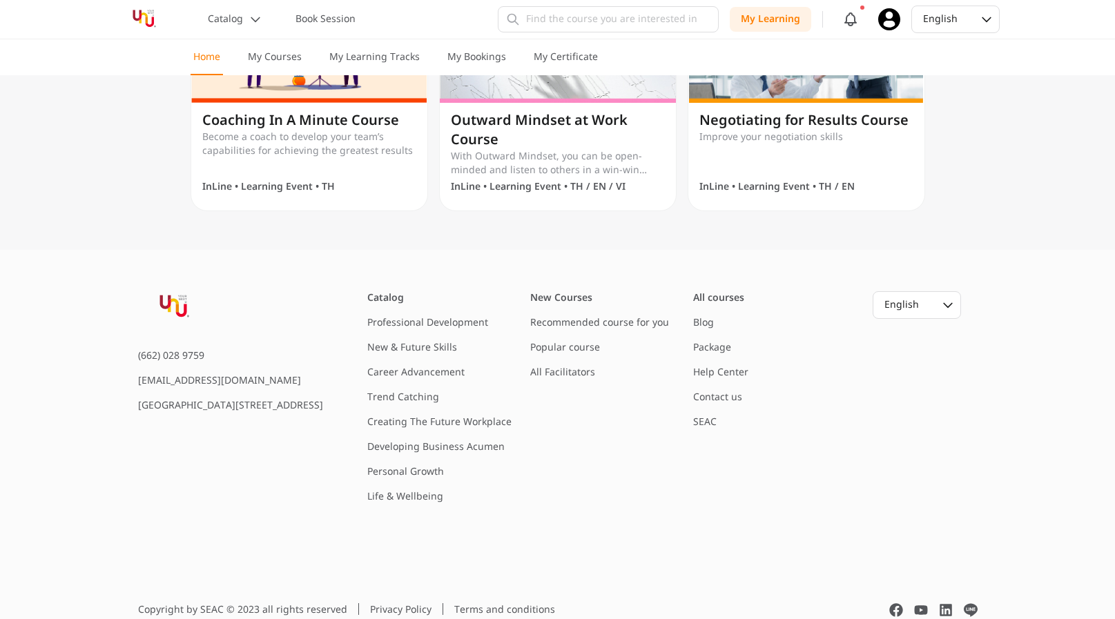
click at [882, 17] on icon at bounding box center [889, 19] width 22 height 22
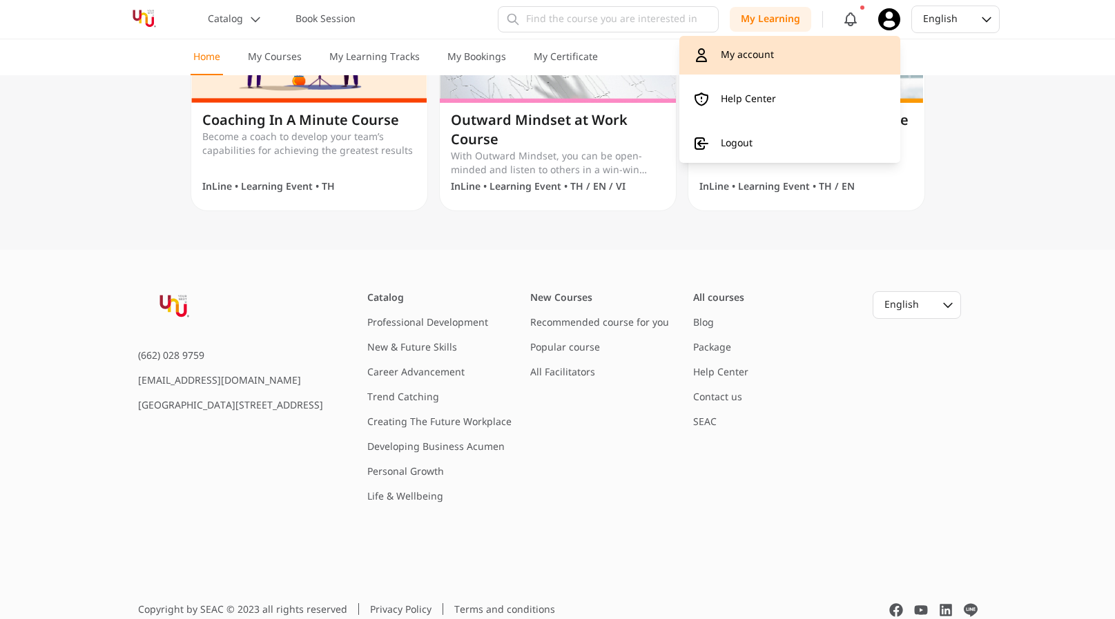
click at [855, 53] on link "My account" at bounding box center [789, 55] width 221 height 39
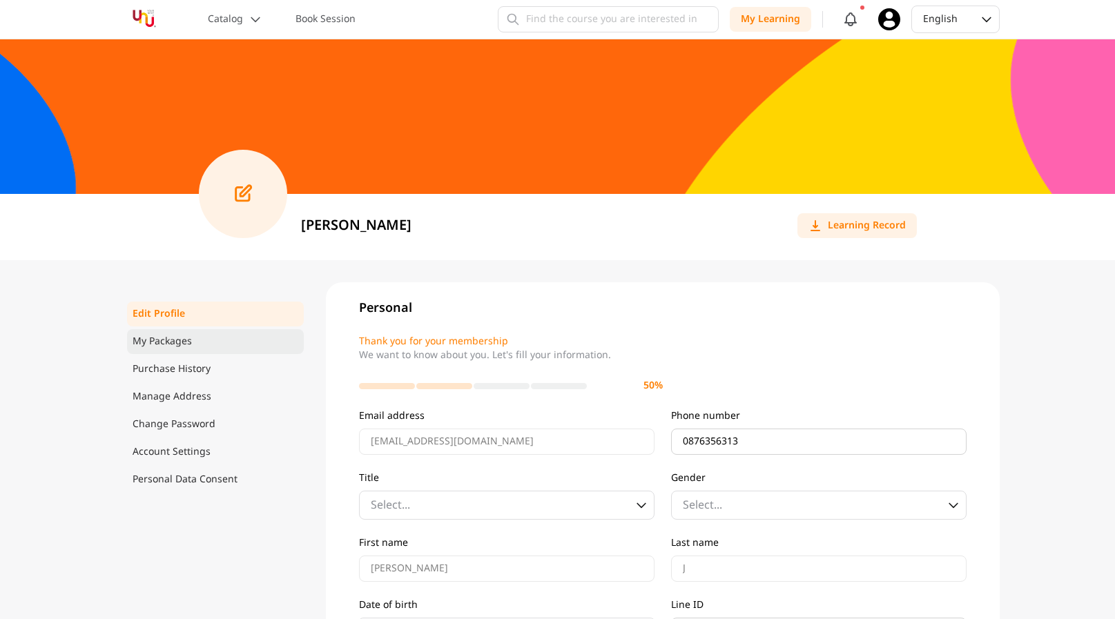
click at [179, 344] on span "My Packages" at bounding box center [162, 342] width 59 height 14
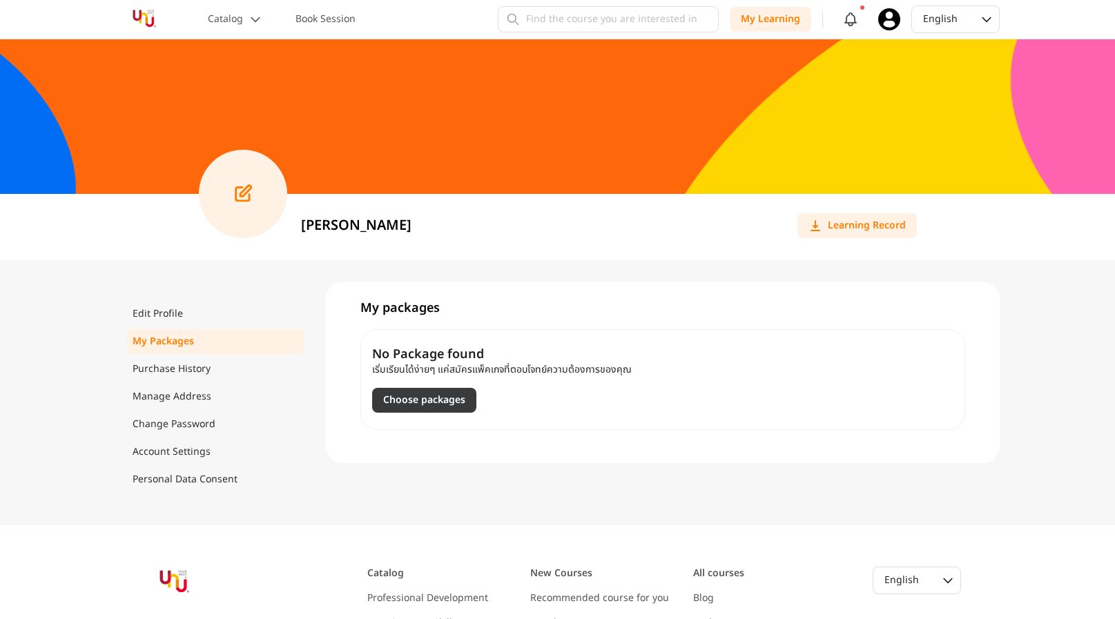
click at [445, 396] on button "Choose packages" at bounding box center [424, 400] width 104 height 25
click at [246, 375] on link "Purchase History" at bounding box center [214, 369] width 163 height 14
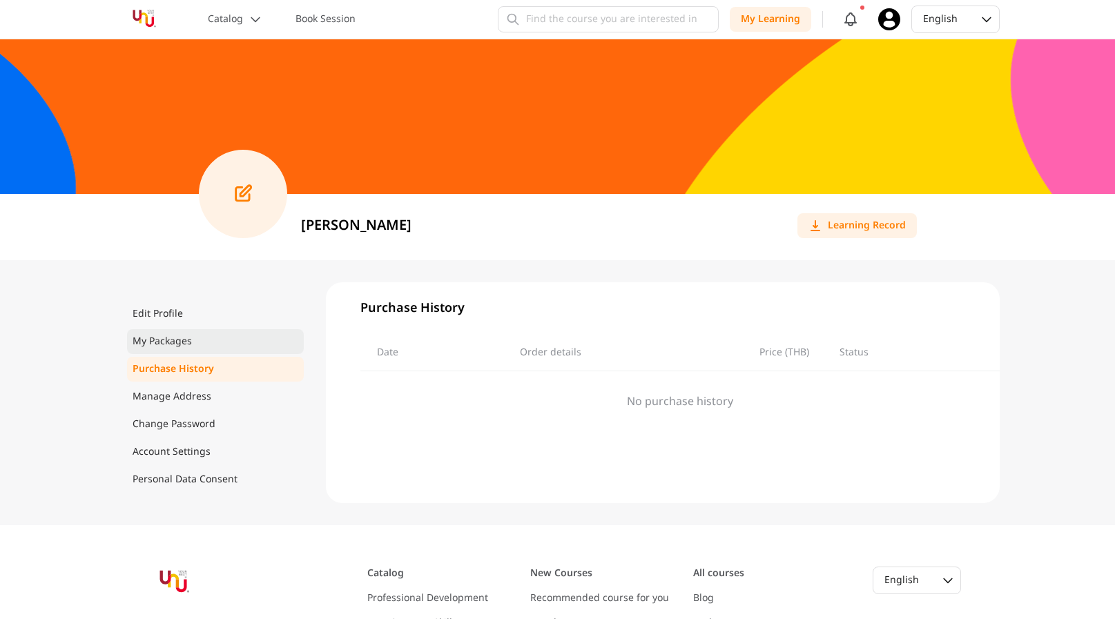
click at [244, 338] on link "My Packages" at bounding box center [214, 342] width 163 height 14
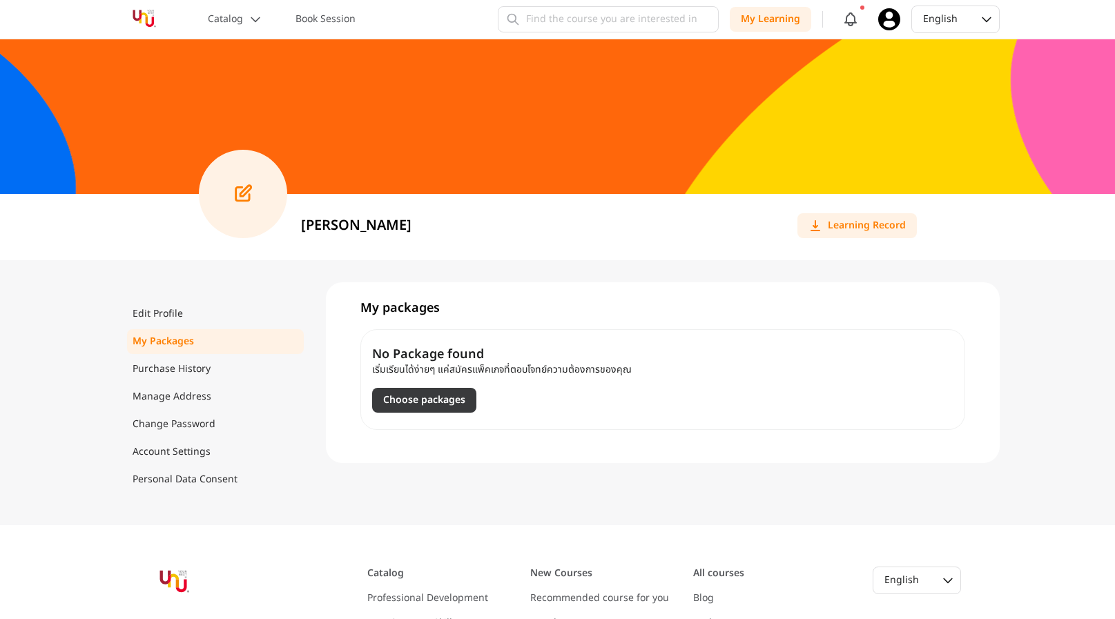
click at [456, 397] on button "Choose packages" at bounding box center [424, 400] width 104 height 25
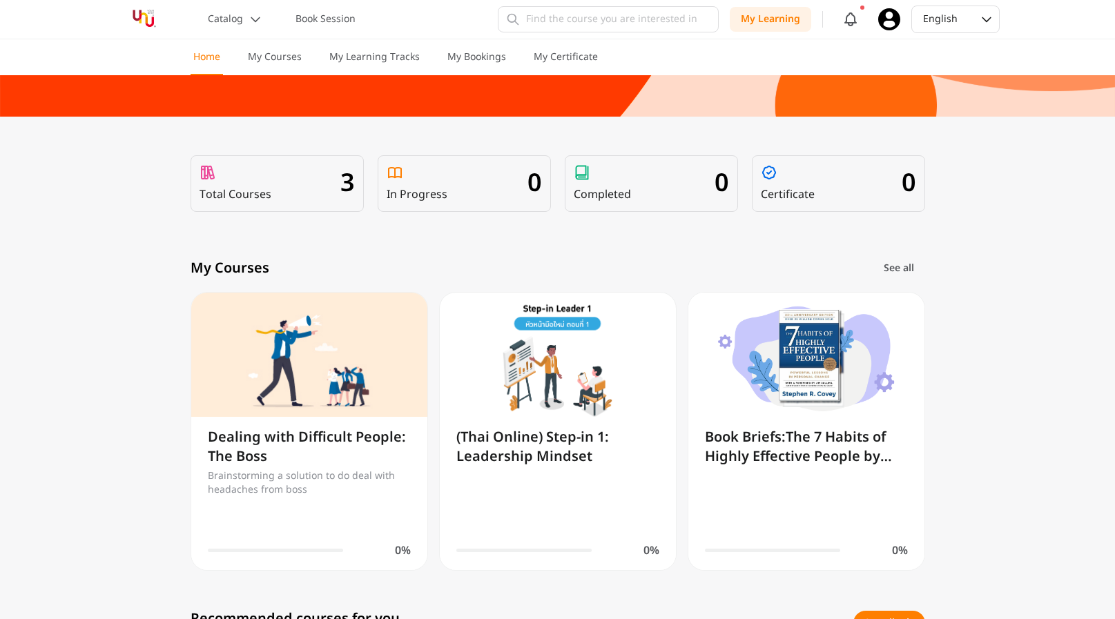
scroll to position [258, 0]
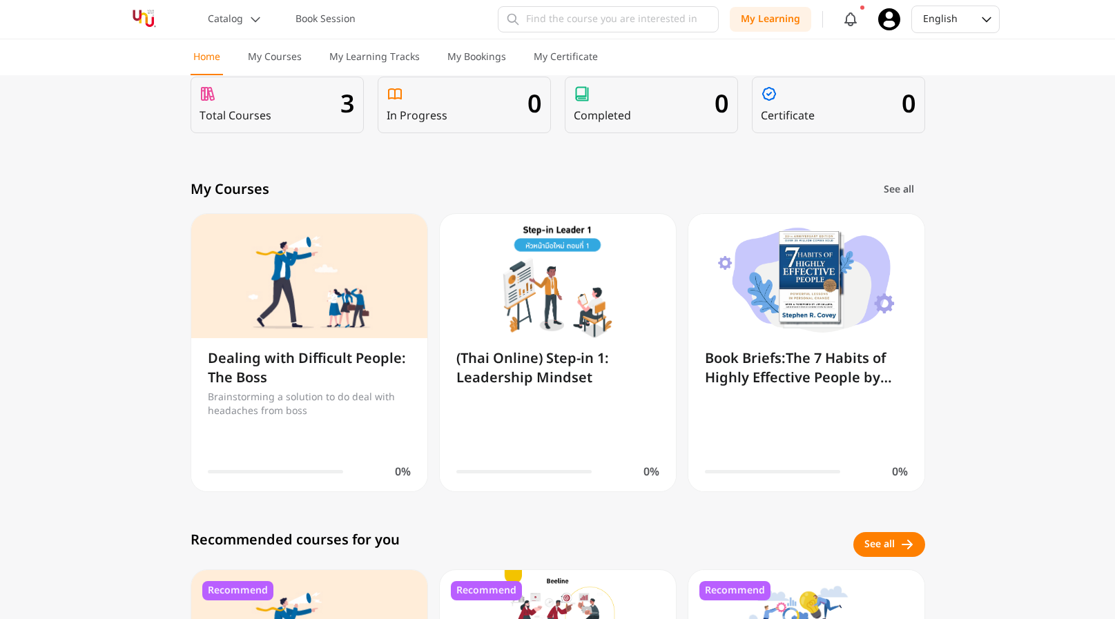
click at [496, 301] on img at bounding box center [558, 280] width 236 height 132
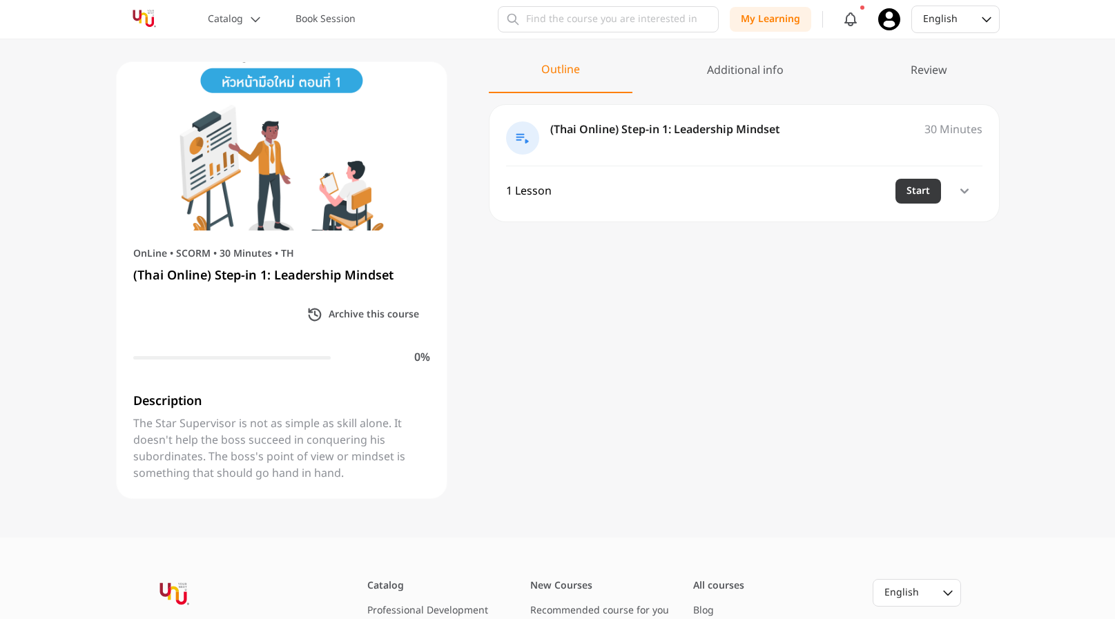
click at [917, 190] on button "Start" at bounding box center [918, 191] width 46 height 25
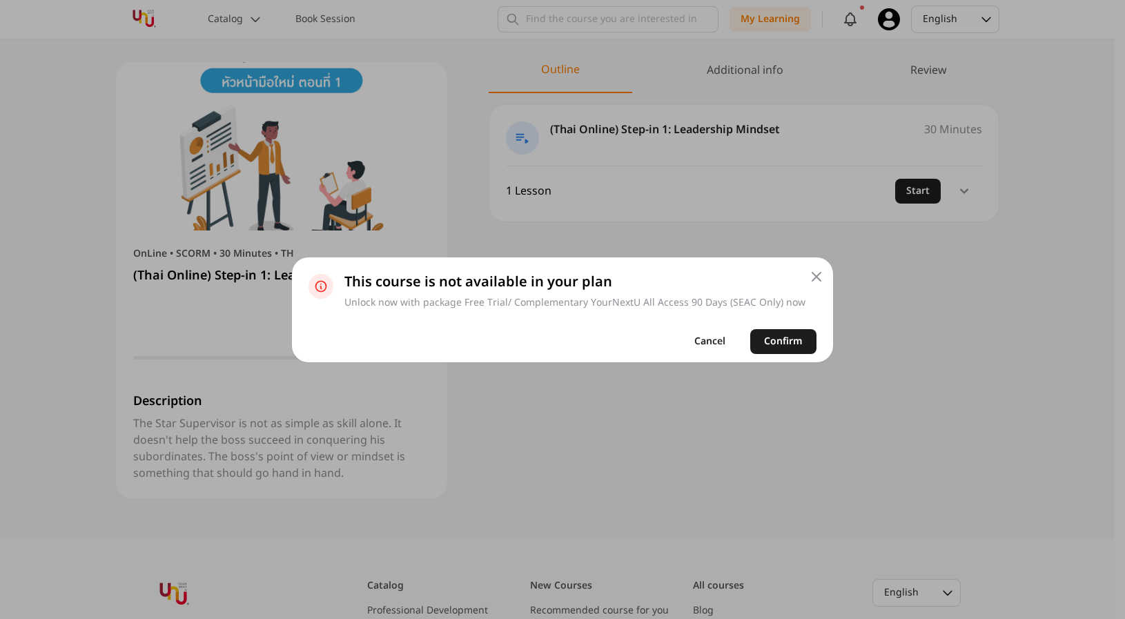
click at [724, 344] on button "Cancel" at bounding box center [710, 341] width 59 height 25
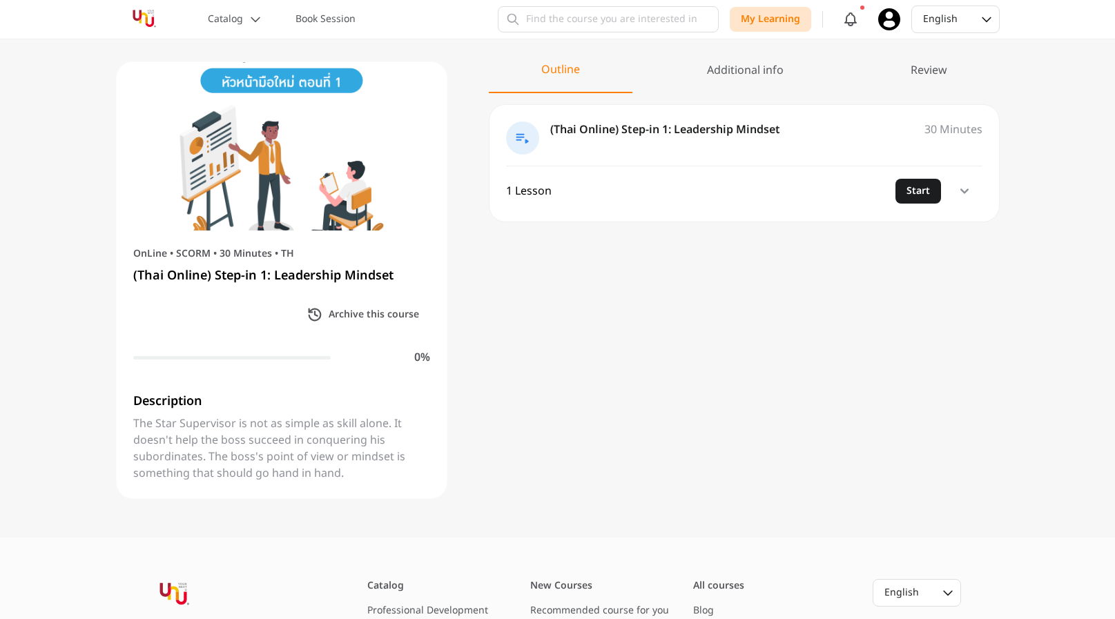
click at [754, 12] on p "My Learning" at bounding box center [770, 19] width 59 height 14
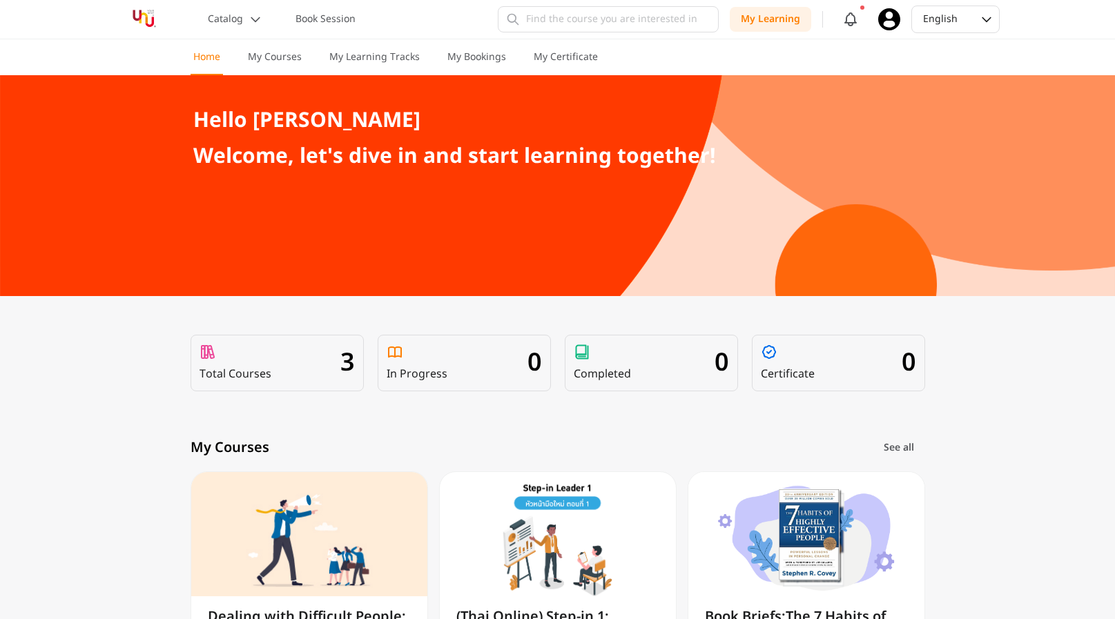
click at [903, 19] on div "Latest search Find courses Search in instructors My Learning Notifications Mark…" at bounding box center [749, 19] width 502 height 33
click at [893, 17] on icon at bounding box center [889, 19] width 22 height 22
